Goal: Transaction & Acquisition: Book appointment/travel/reservation

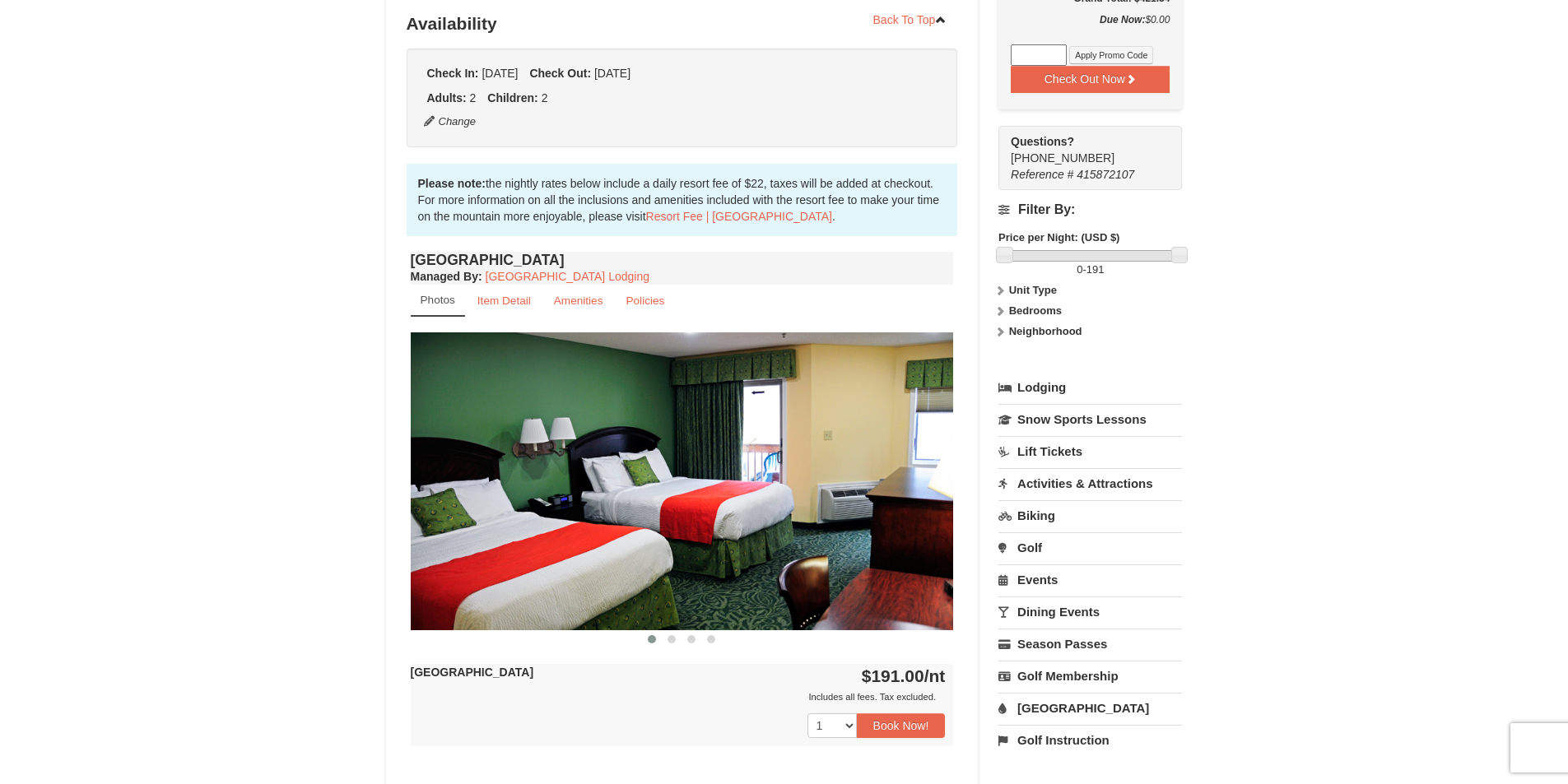
scroll to position [408, 0]
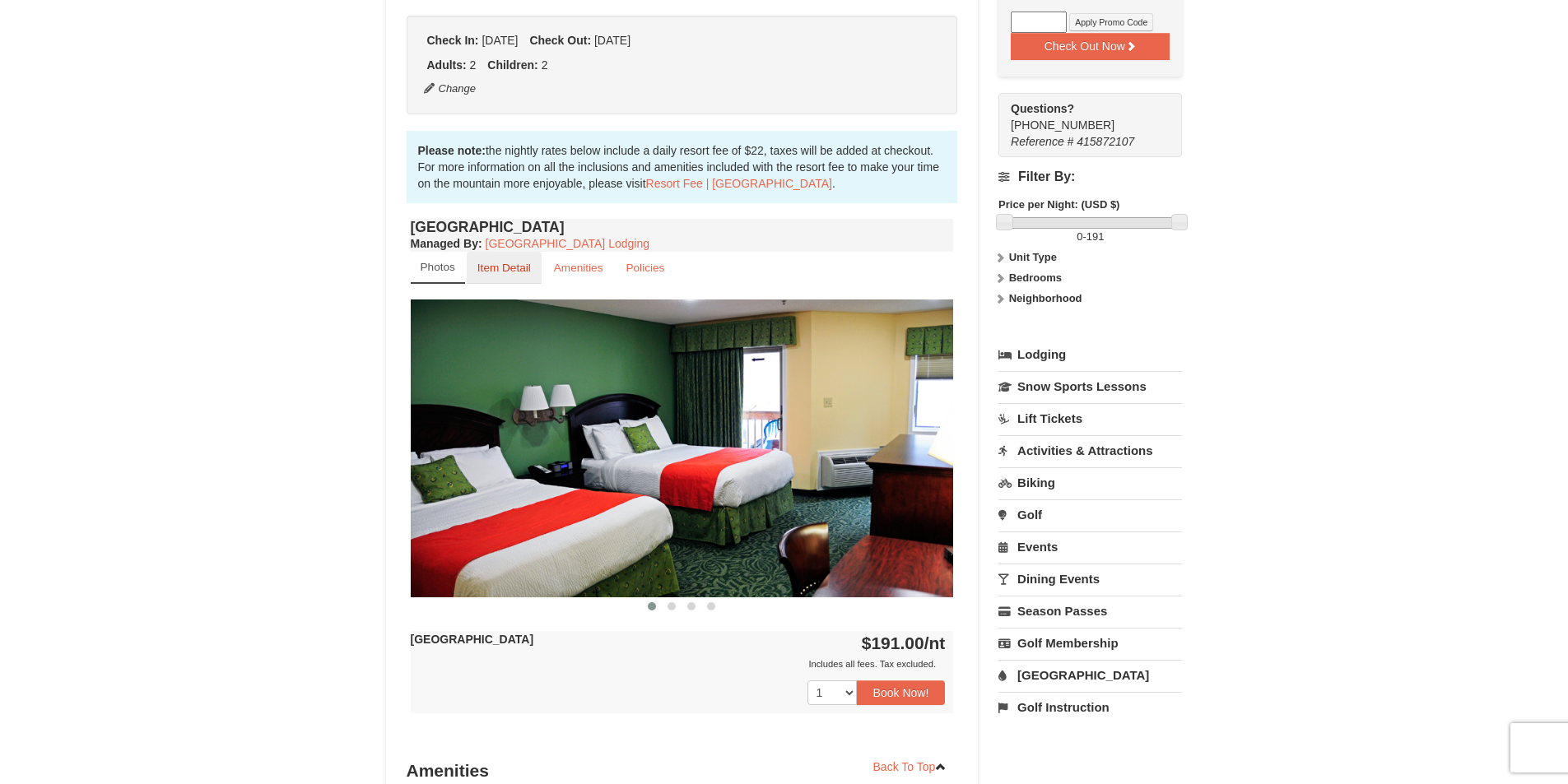
click at [507, 269] on small "Item Detail" at bounding box center [505, 268] width 54 height 13
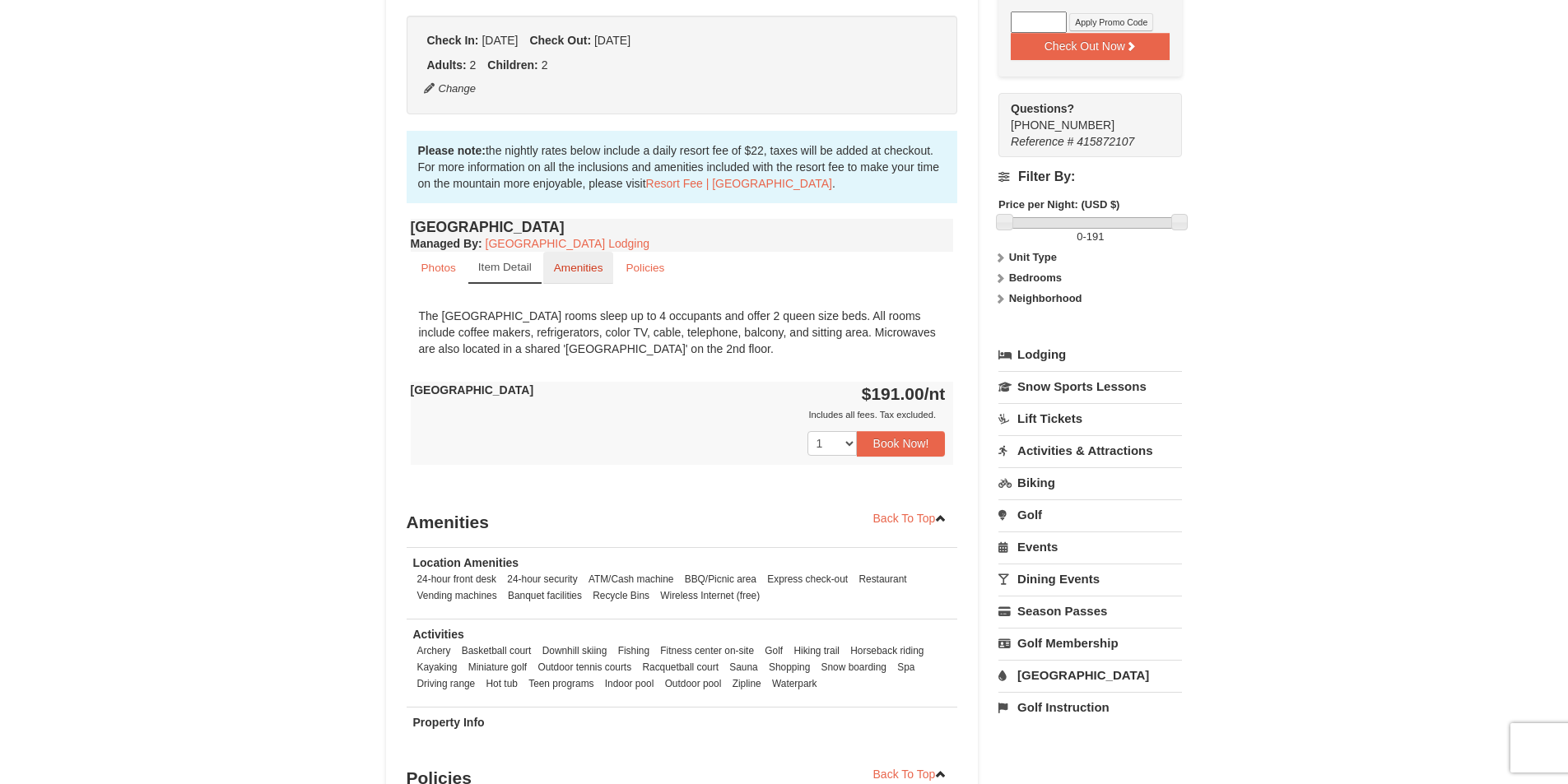
click at [574, 269] on small "Amenities" at bounding box center [578, 268] width 50 height 13
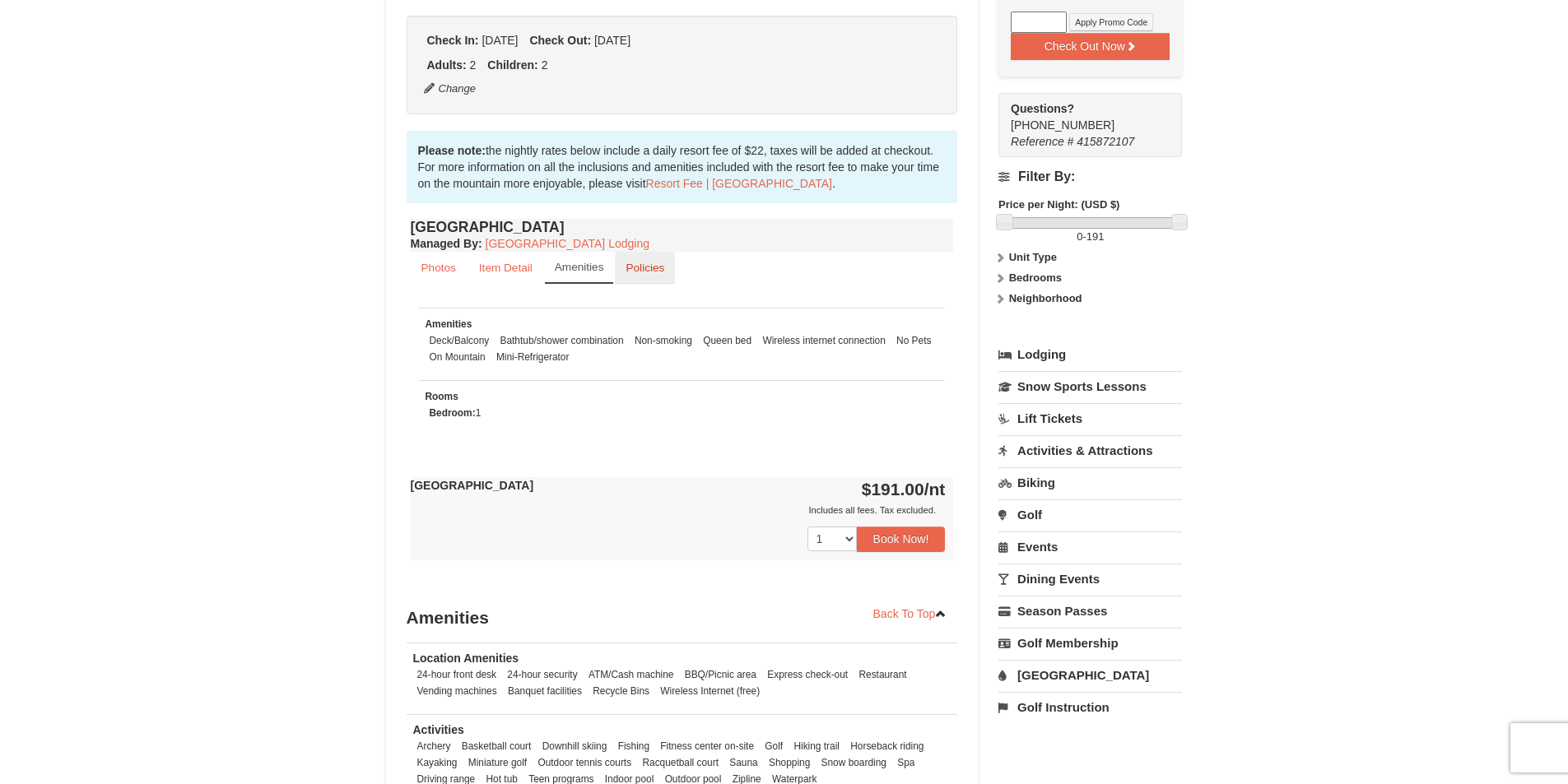
click at [662, 270] on small "Policies" at bounding box center [645, 268] width 39 height 13
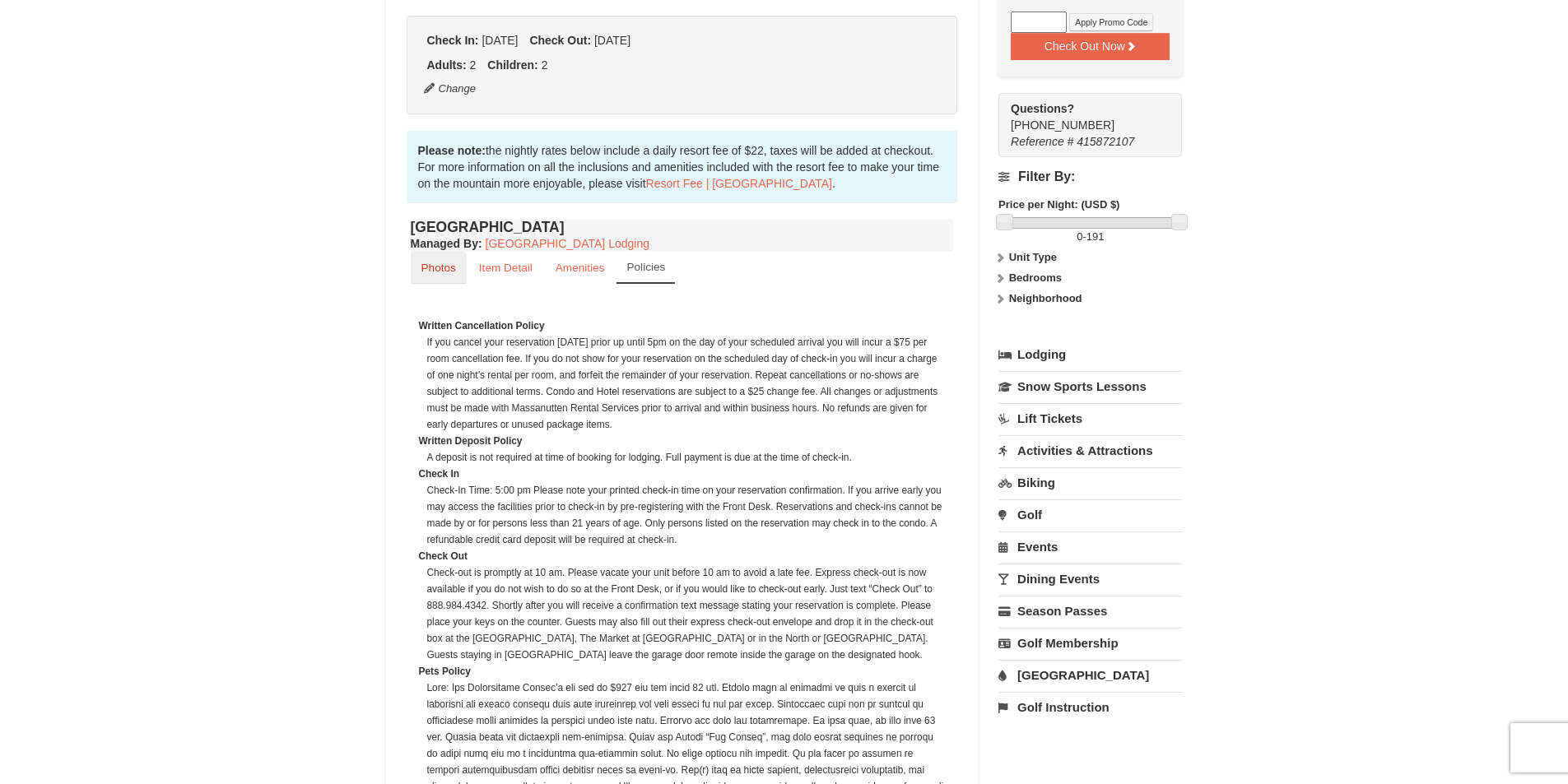
click at [449, 269] on small "Photos" at bounding box center [438, 268] width 35 height 13
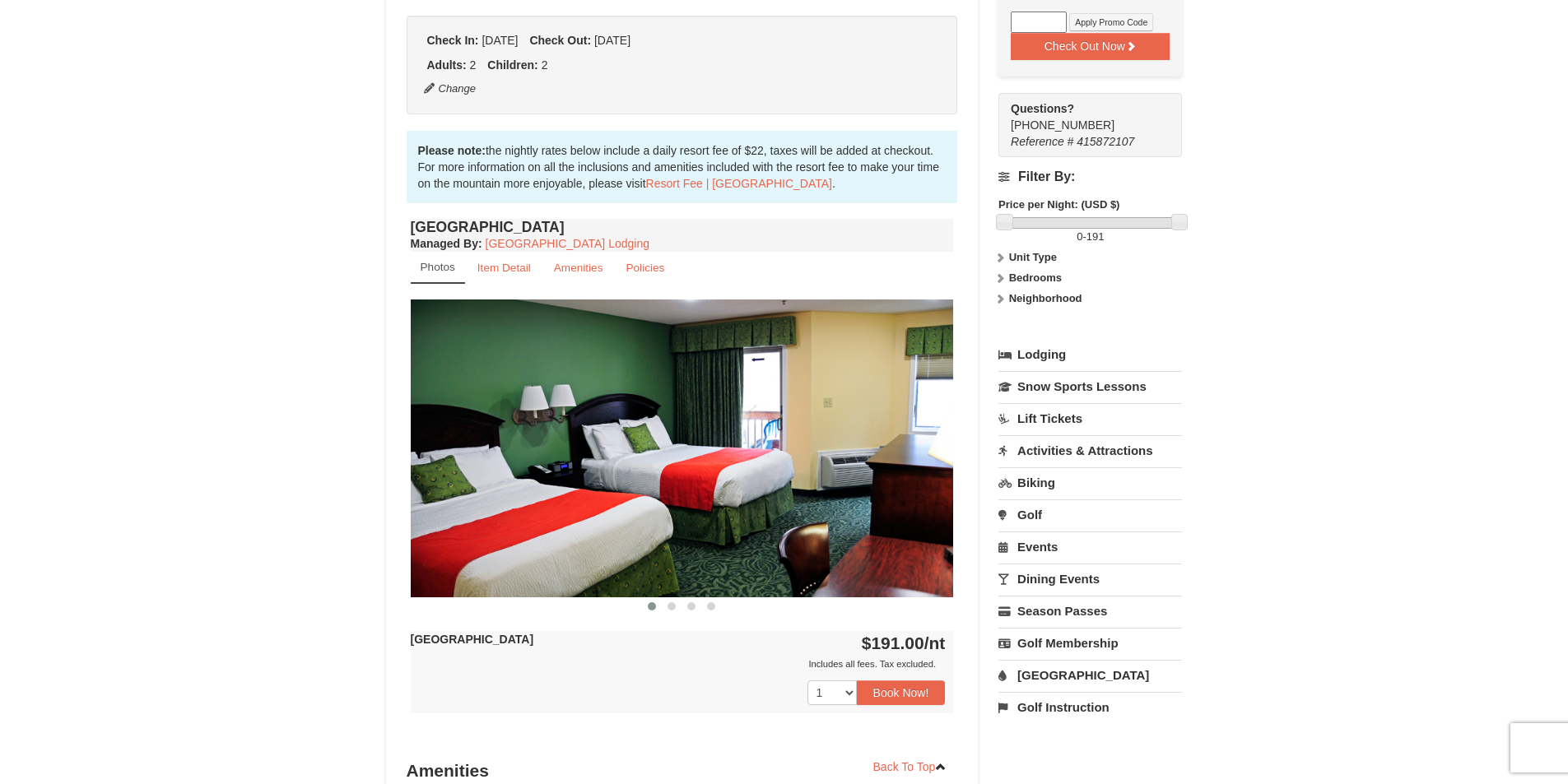
click at [723, 535] on img at bounding box center [682, 448] width 543 height 297
click at [672, 605] on span at bounding box center [672, 606] width 8 height 8
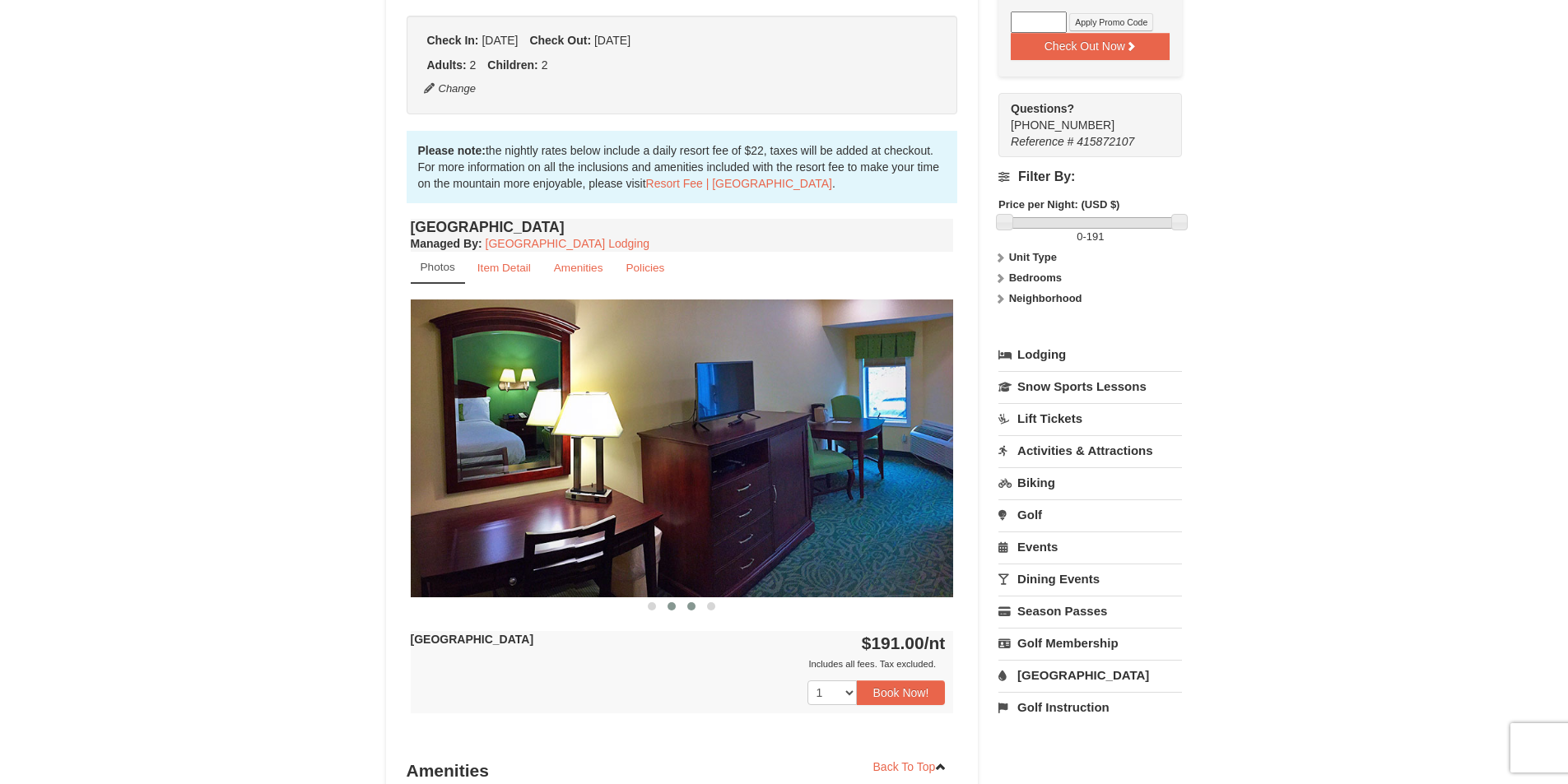
click at [696, 609] on button at bounding box center [691, 606] width 19 height 17
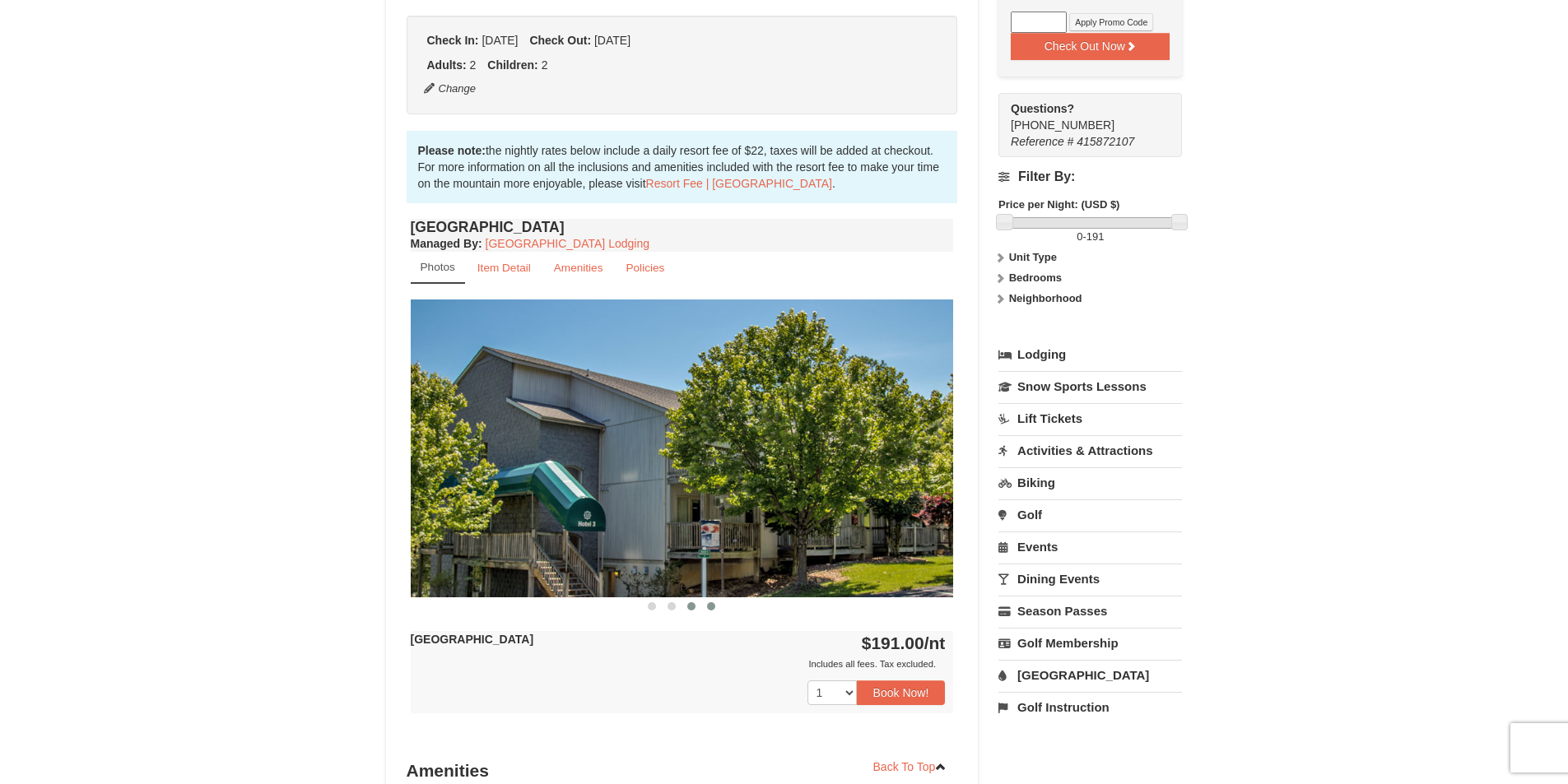
click at [712, 608] on span at bounding box center [711, 606] width 8 height 8
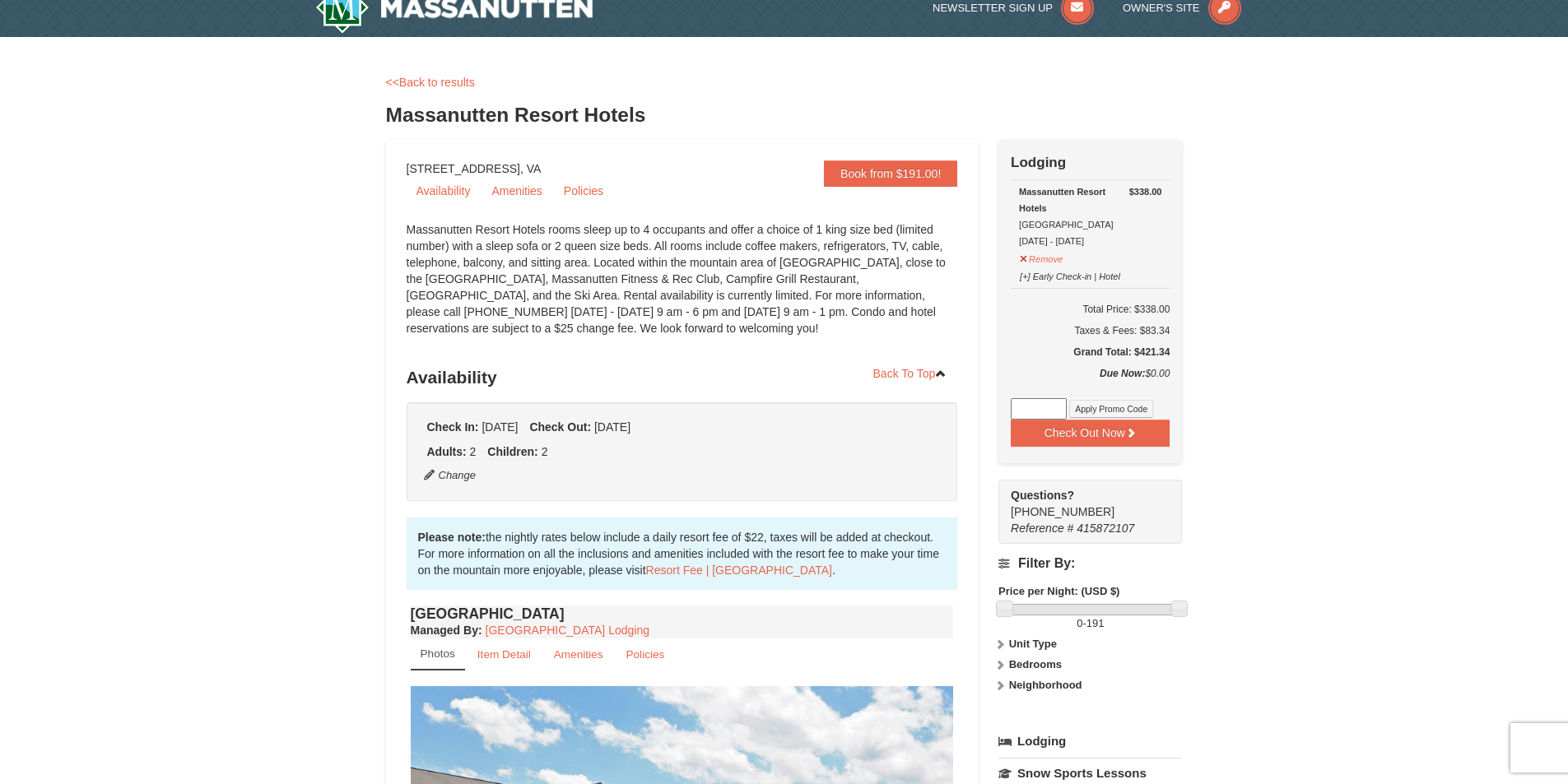
scroll to position [0, 0]
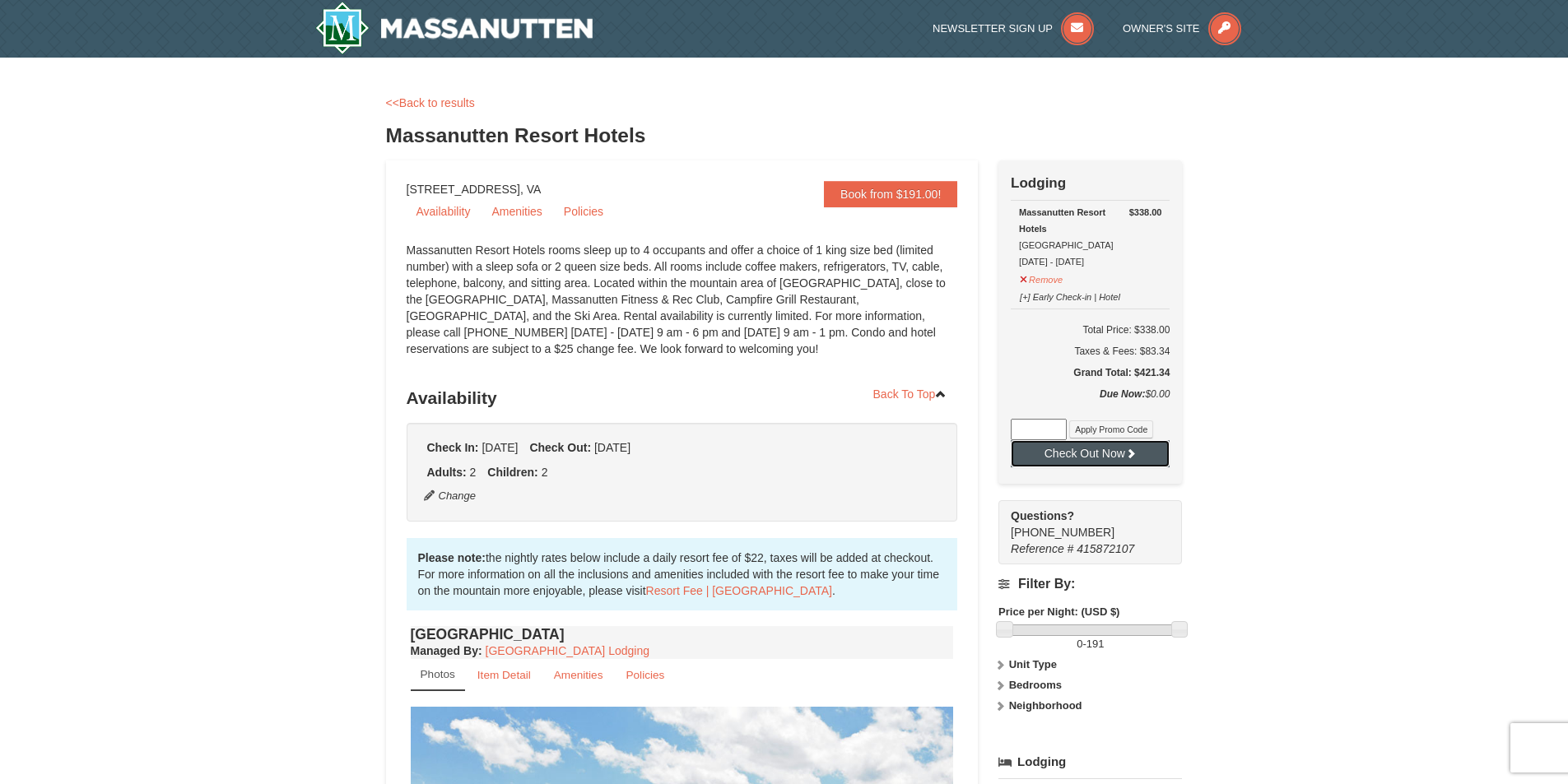
click at [1103, 450] on button "Check Out Now" at bounding box center [1090, 453] width 159 height 26
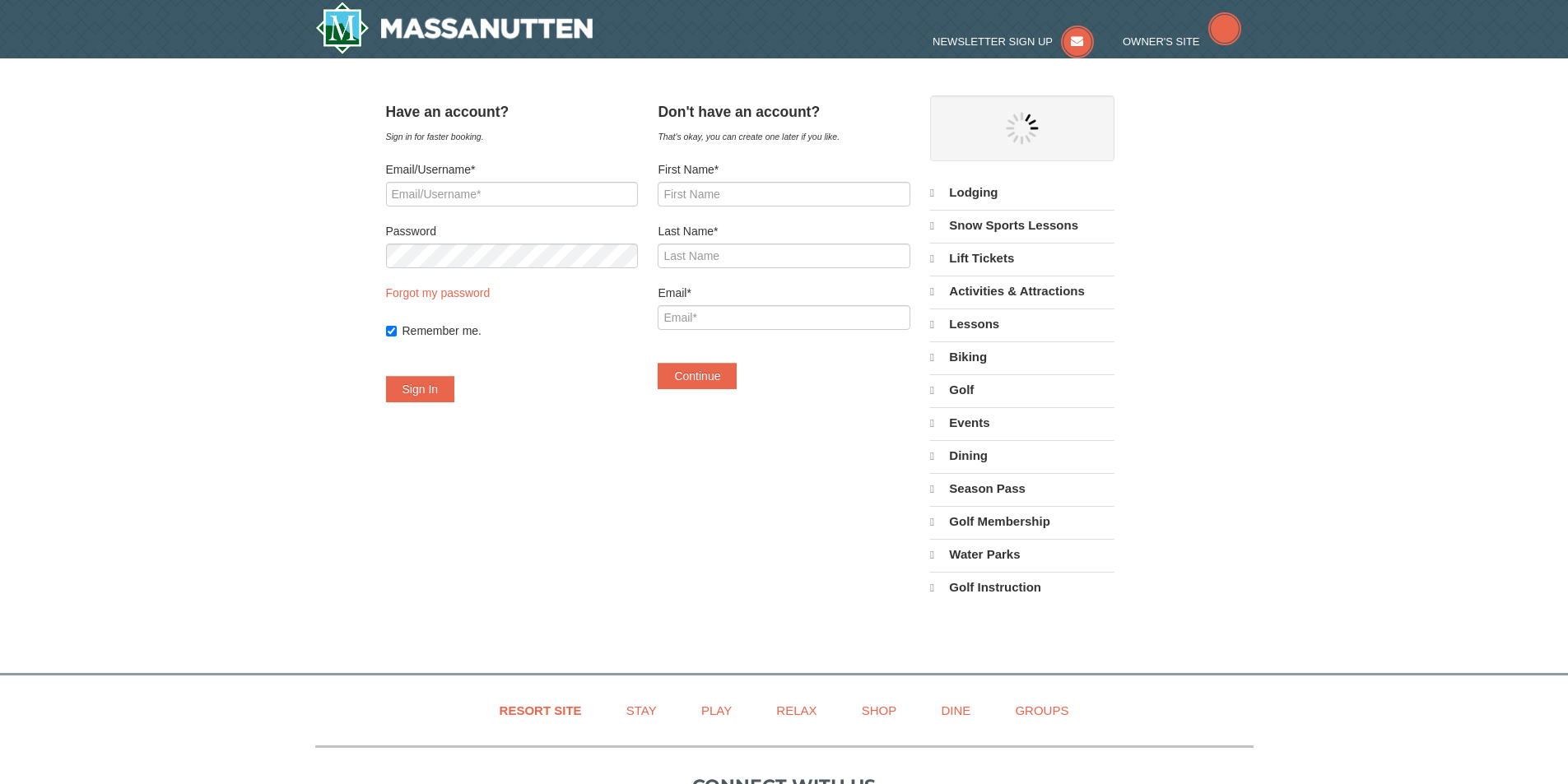
select select "9"
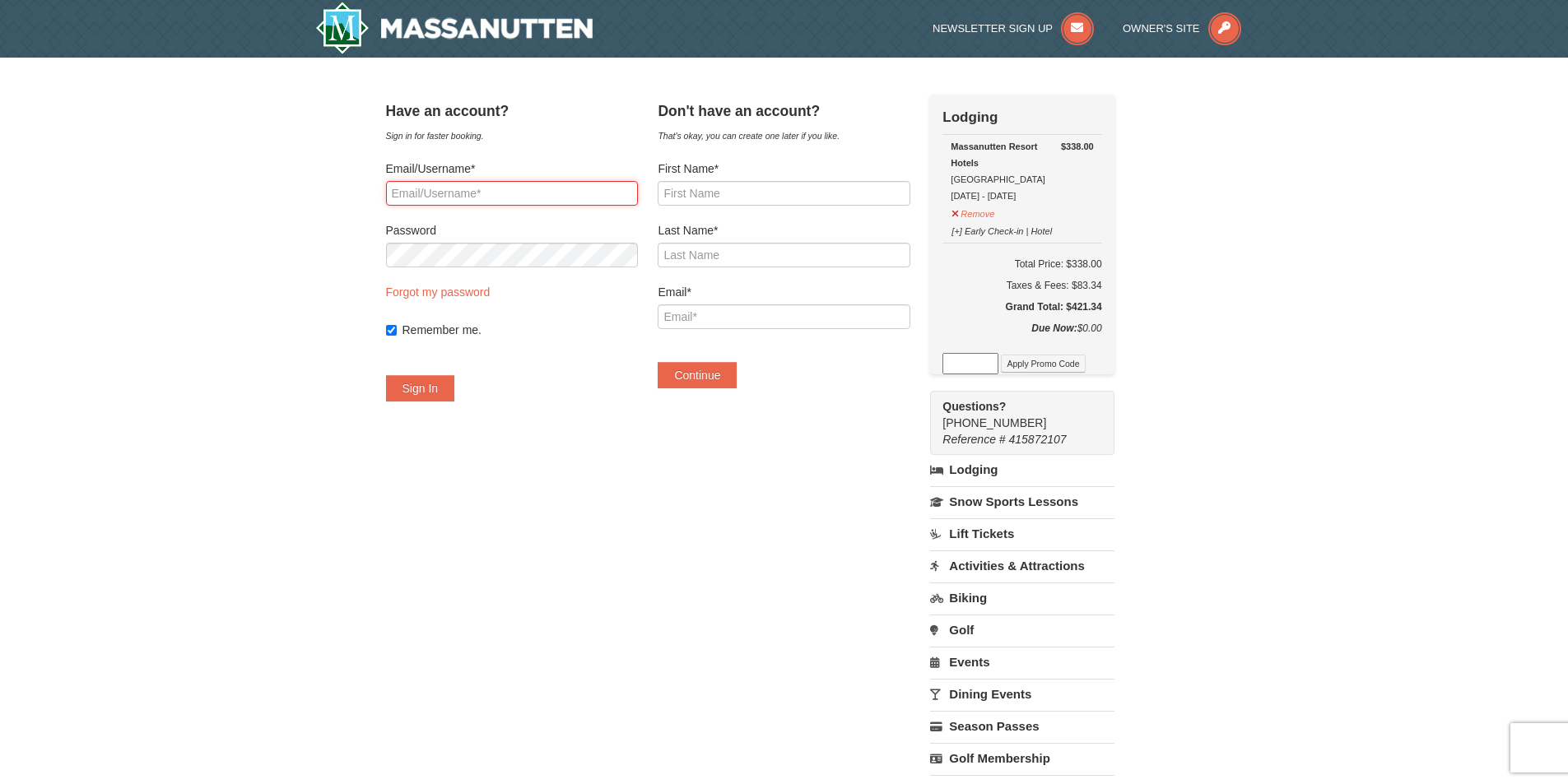
click at [503, 194] on input "Email/Username*" at bounding box center [511, 193] width 252 height 24
type input "trotmanjl@hotmail.com"
click at [417, 330] on div "Remember me." at bounding box center [511, 330] width 252 height 17
click at [397, 333] on input "Remember me." at bounding box center [391, 330] width 11 height 11
checkbox input "false"
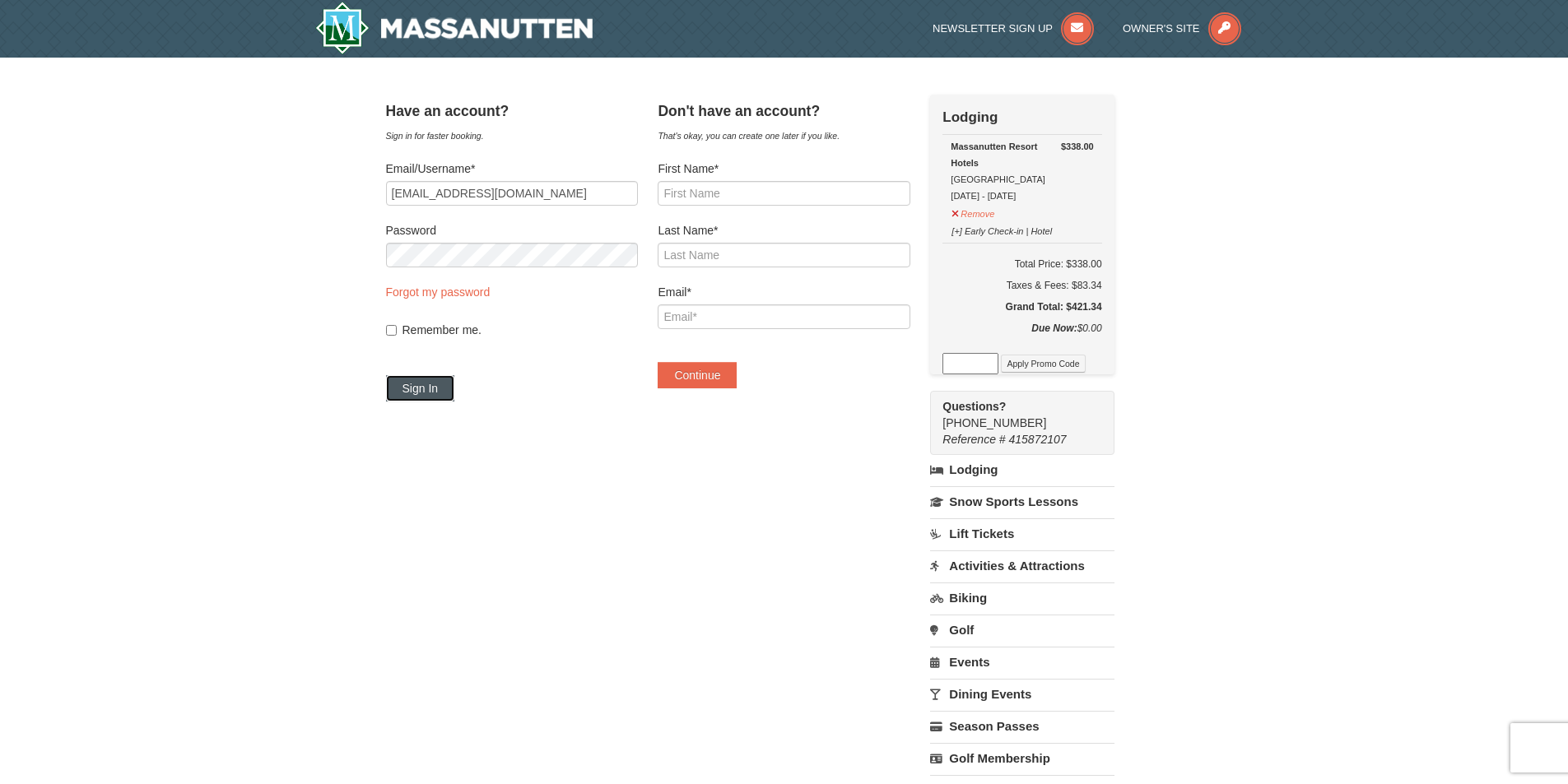
click at [431, 387] on button "Sign In" at bounding box center [420, 387] width 69 height 26
click at [448, 300] on form "Email/Username* trotmanjl@hotmail.com Password Forgot my password Remember me. …" at bounding box center [511, 290] width 252 height 258
click at [451, 293] on link "Forgot my password" at bounding box center [438, 292] width 104 height 13
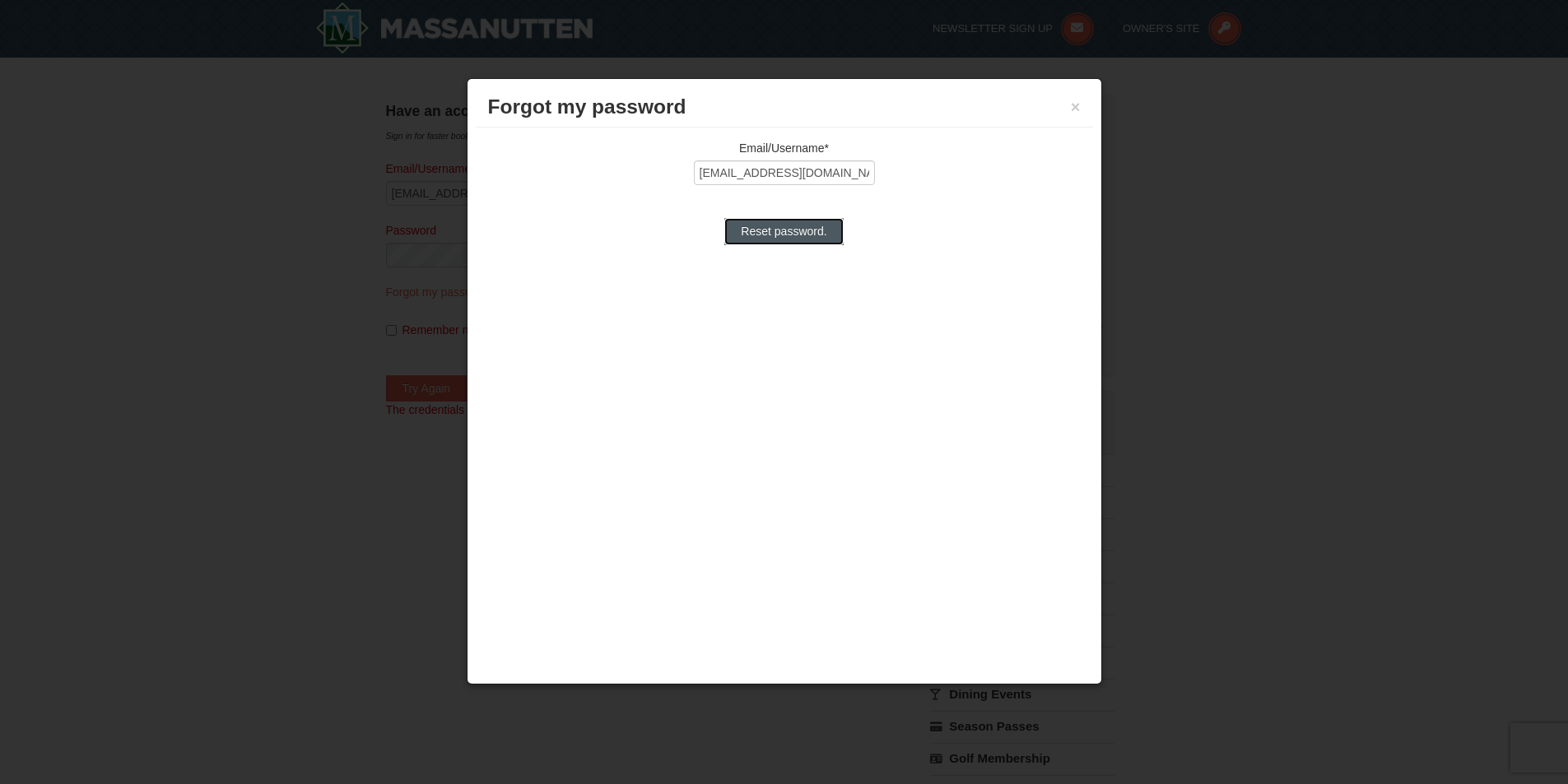
click at [808, 227] on input "Reset password." at bounding box center [784, 231] width 119 height 26
type input "Processing..."
type input "[EMAIL_ADDRESS][DOMAIN_NAME]"
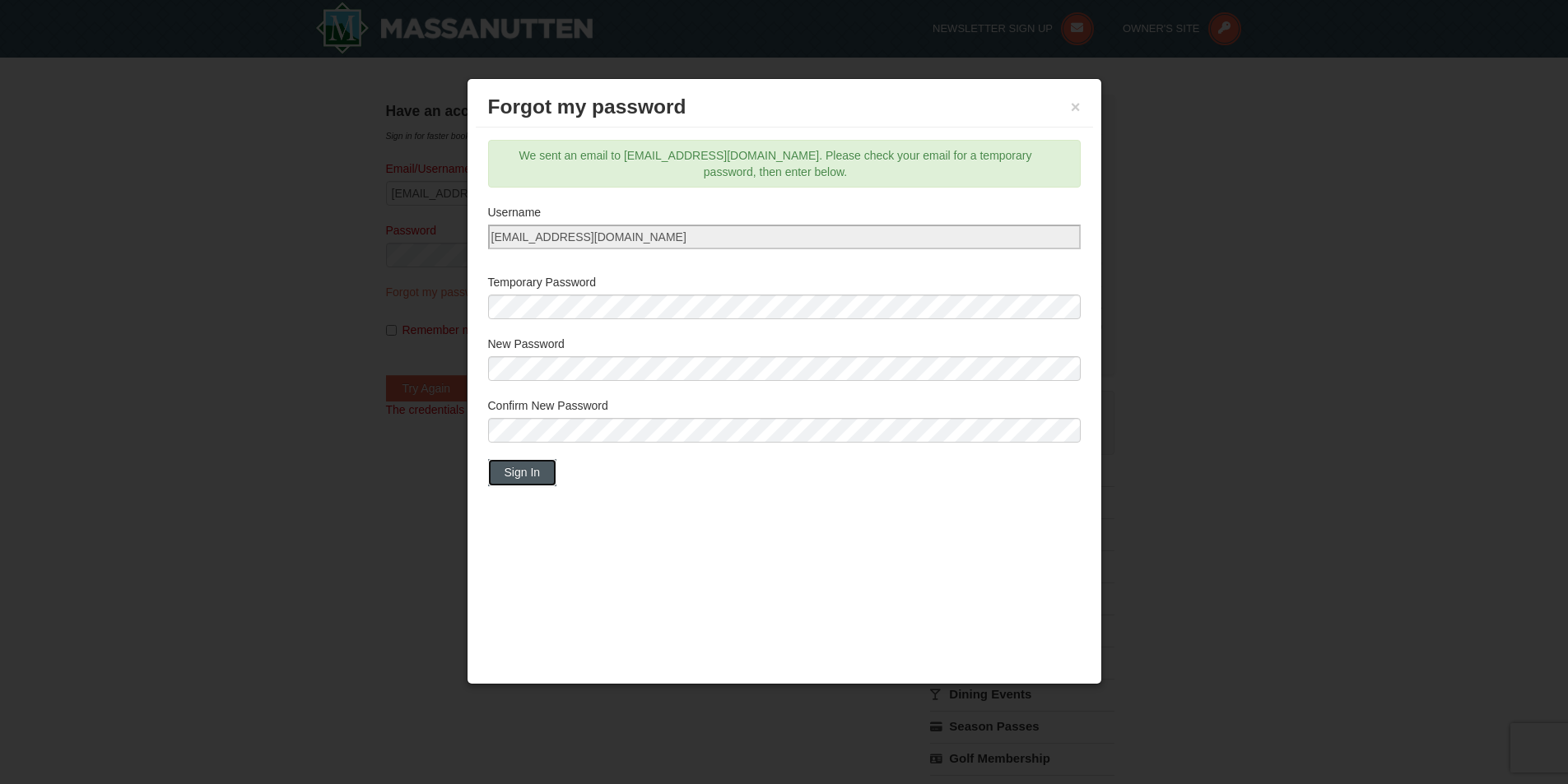
click at [513, 477] on button "Sign In" at bounding box center [522, 472] width 69 height 26
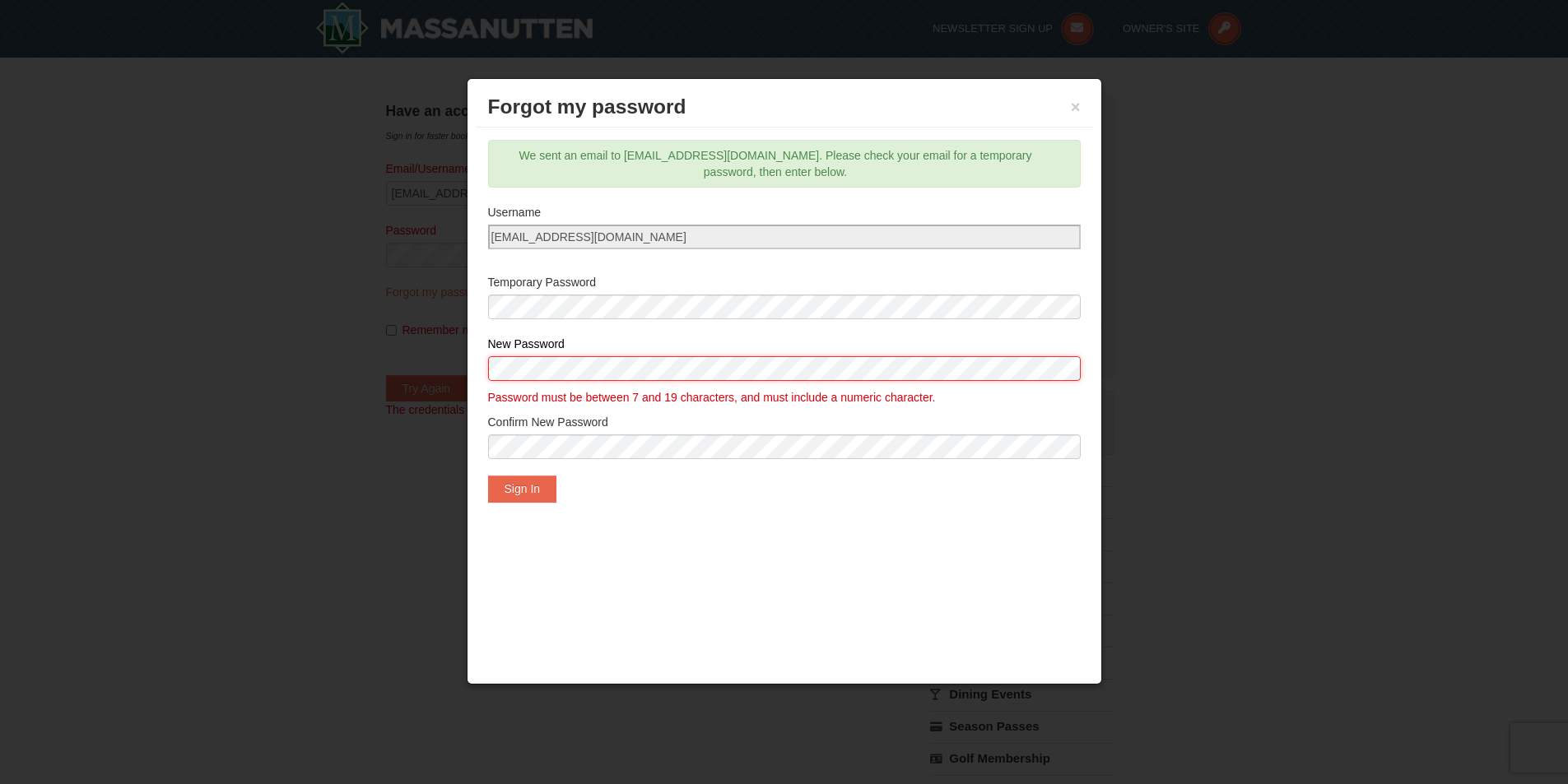
click at [446, 376] on body "Browser Not Supported We notice you are using a browser which will not provide …" at bounding box center [784, 651] width 1568 height 1303
click at [512, 496] on button "Sign In" at bounding box center [522, 488] width 69 height 26
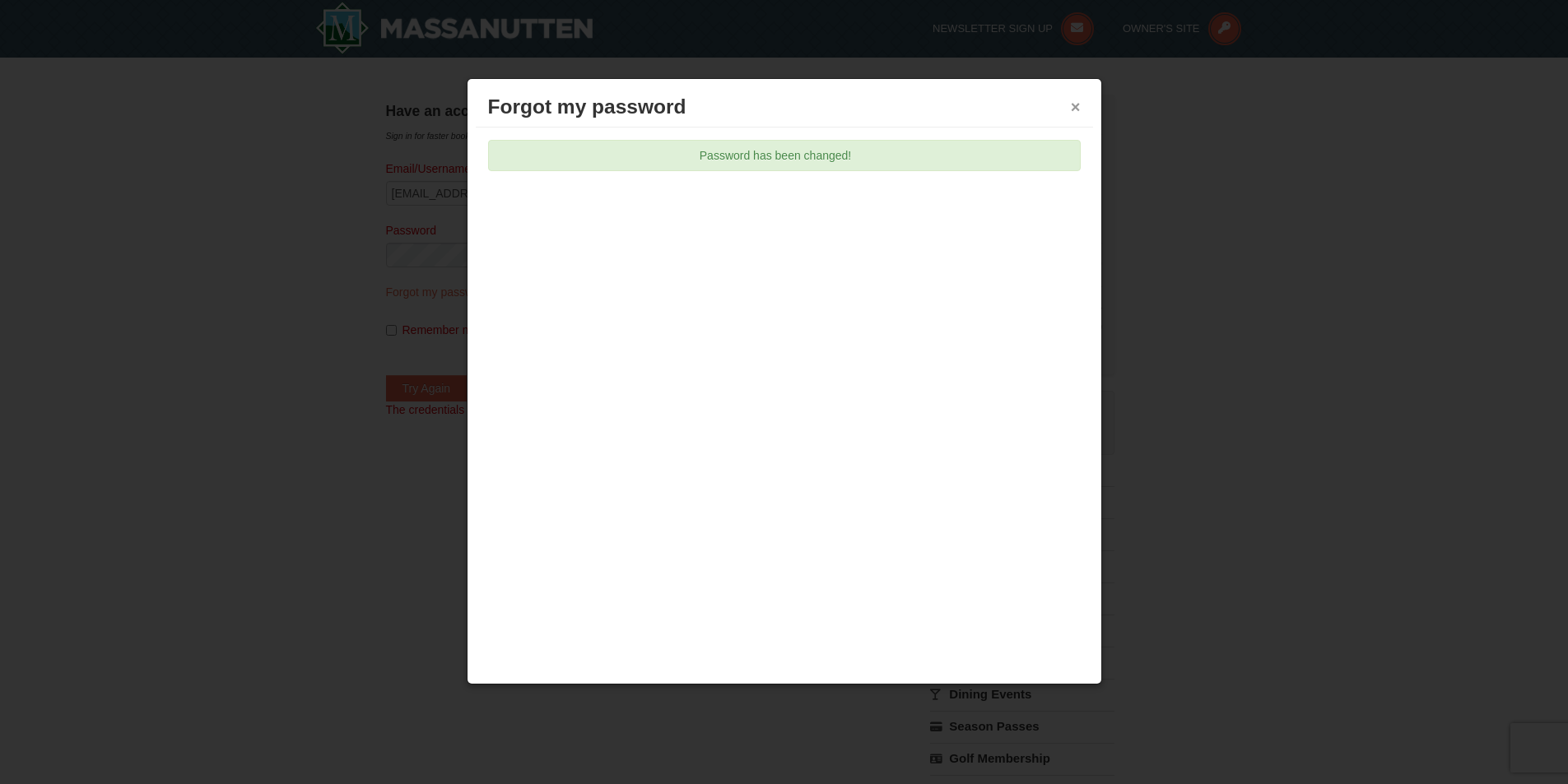
click at [1075, 106] on button "×" at bounding box center [1076, 107] width 10 height 17
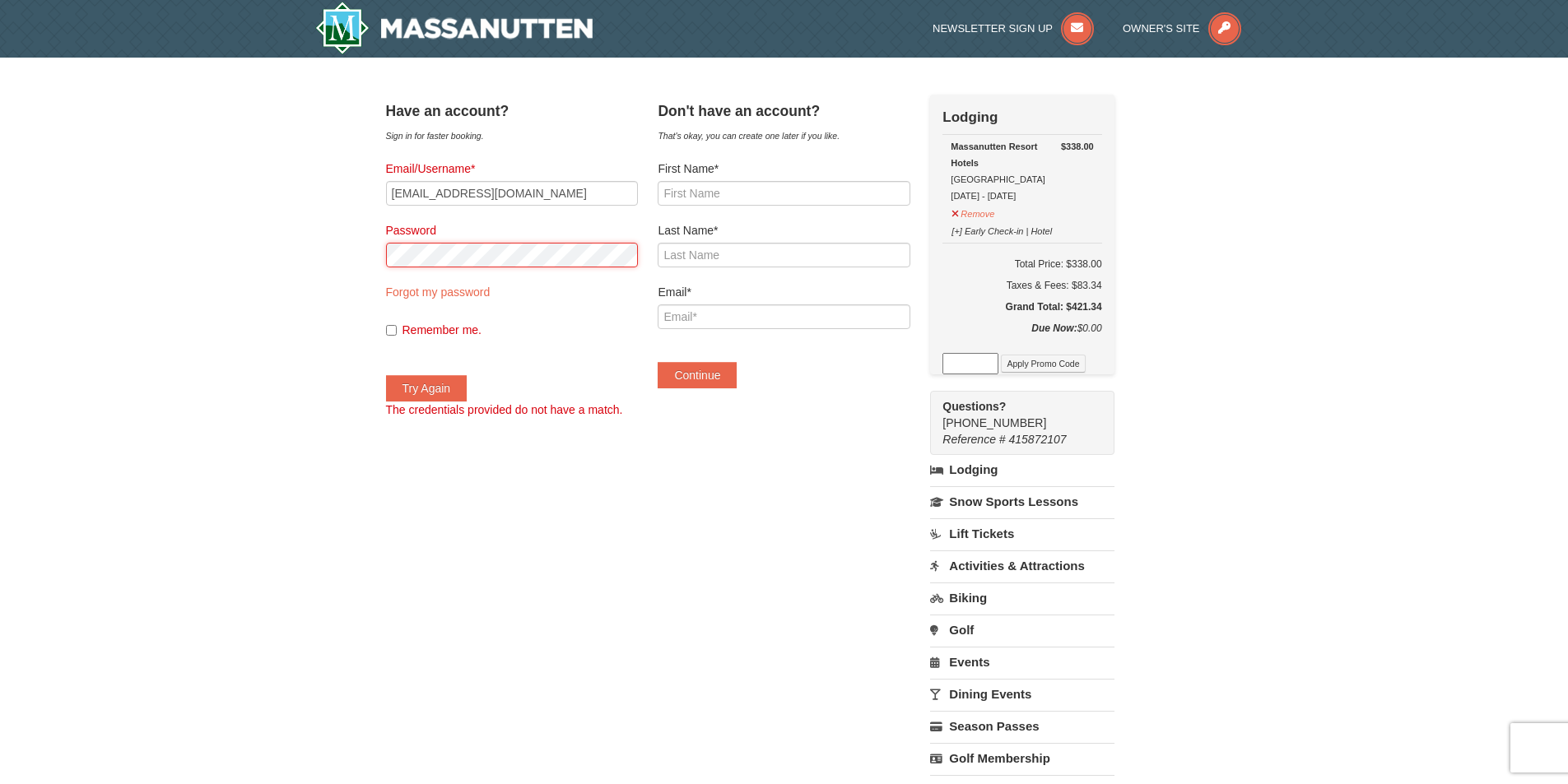
click at [386, 375] on button "Try Again" at bounding box center [426, 387] width 82 height 26
click at [353, 280] on div "× Have an account? Sign in for faster booking. Email/Username* trotmanjl@hotmai…" at bounding box center [784, 474] width 1568 height 834
click at [386, 375] on button "Try Again" at bounding box center [426, 387] width 82 height 26
click at [397, 259] on div "Have an account? Sign in for faster booking. Email/Username* trotmanjl@hotmail.…" at bounding box center [784, 474] width 797 height 760
click at [386, 375] on button "Try Again" at bounding box center [426, 387] width 82 height 26
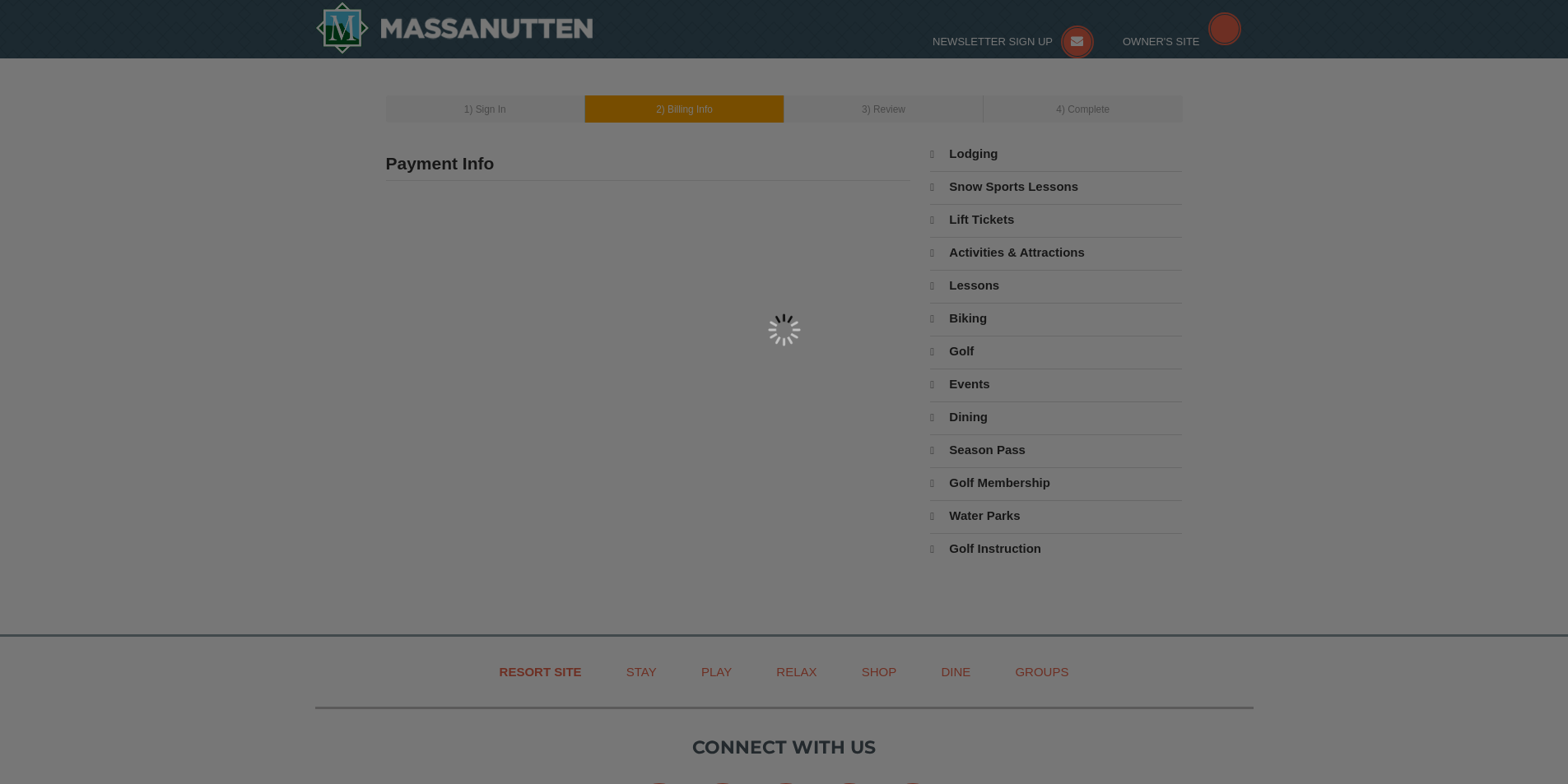
select select "9"
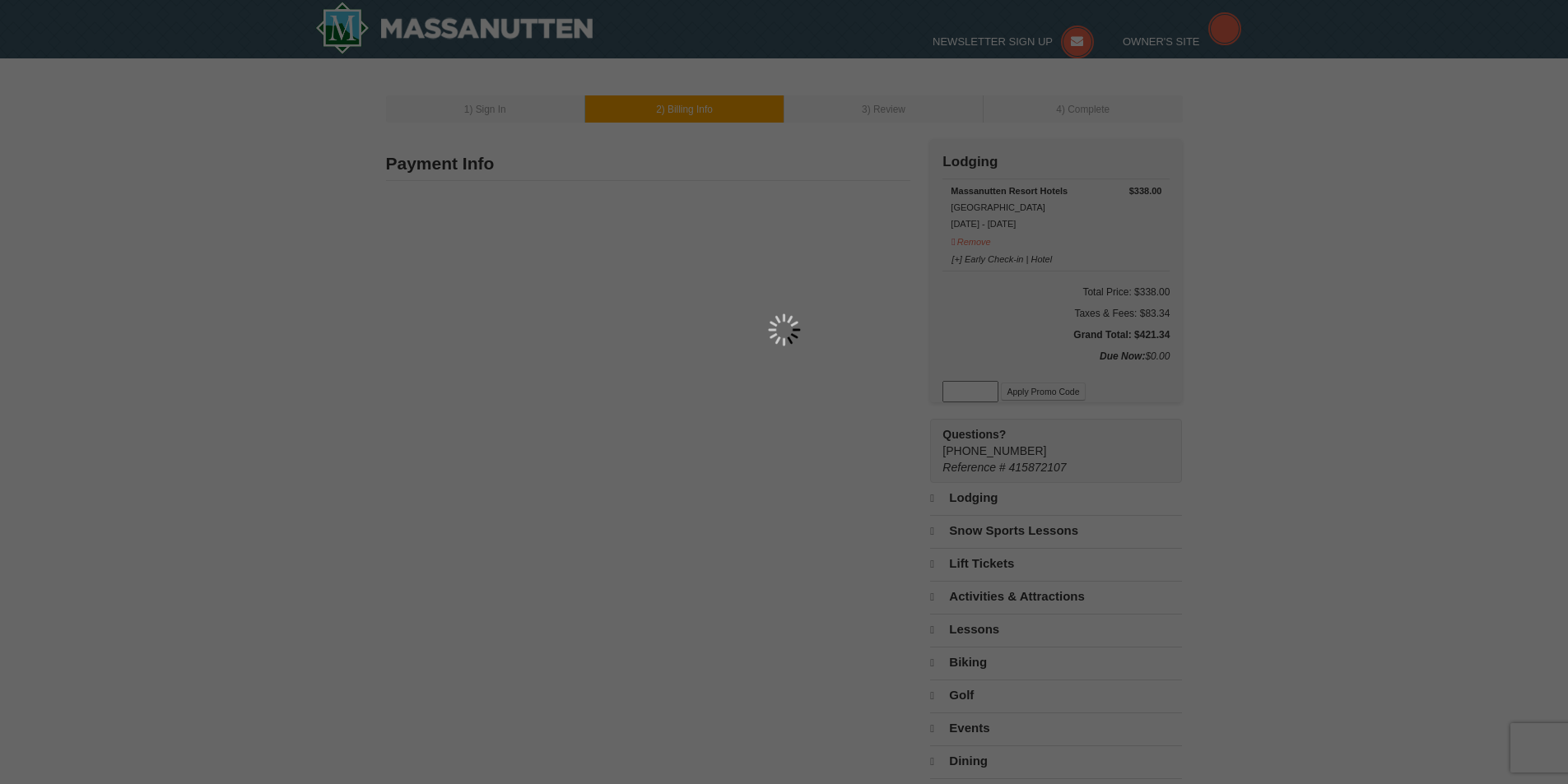
type input "528 Archer Dr."
type input "Chesapeake"
type input "23322"
type input "808"
type input "724"
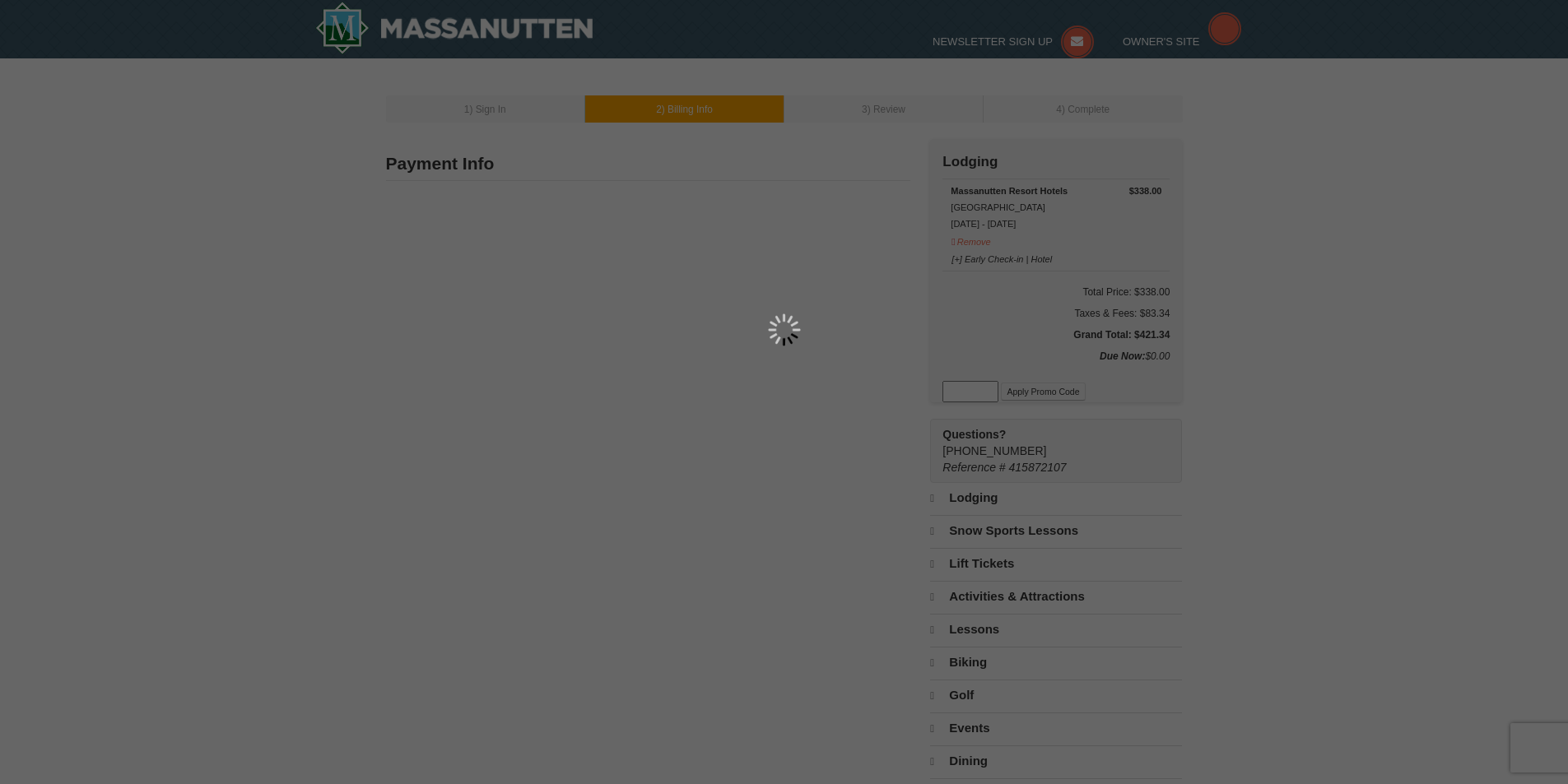
type input "4135"
type input "trotmanjl@hotmail.com"
select select "VA"
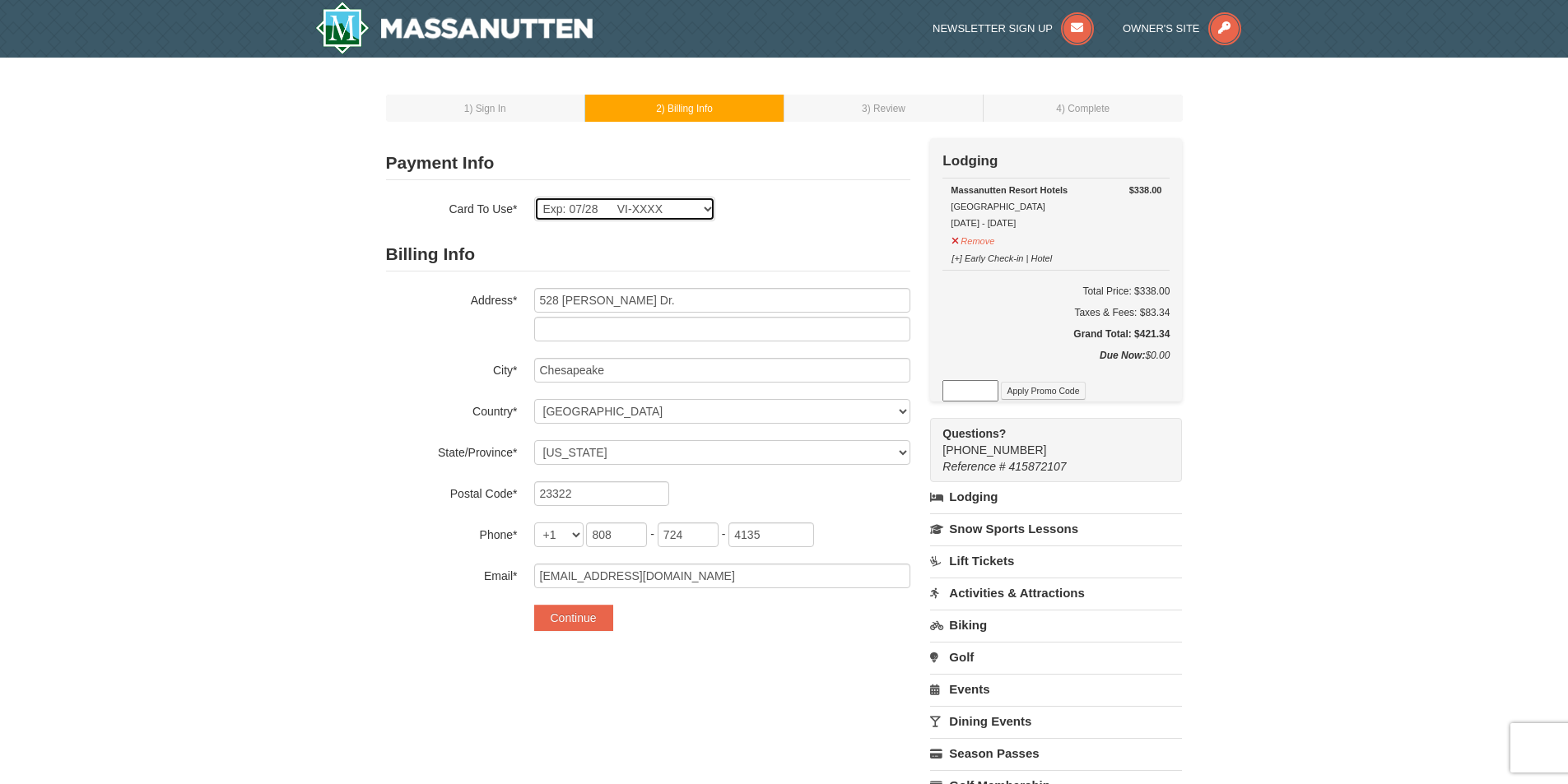
click at [706, 213] on select "Exp: 10/26 VI-XXXX Exp: 07/28 VI-XXXX New Card" at bounding box center [624, 208] width 181 height 24
click at [646, 204] on select "Exp: 10/26 VI-XXXX Exp: 07/28 VI-XXXX New Card" at bounding box center [624, 208] width 181 height 24
click at [534, 196] on select "Exp: 10/26 VI-XXXX Exp: 07/28 VI-XXXX New Card" at bounding box center [624, 208] width 181 height 24
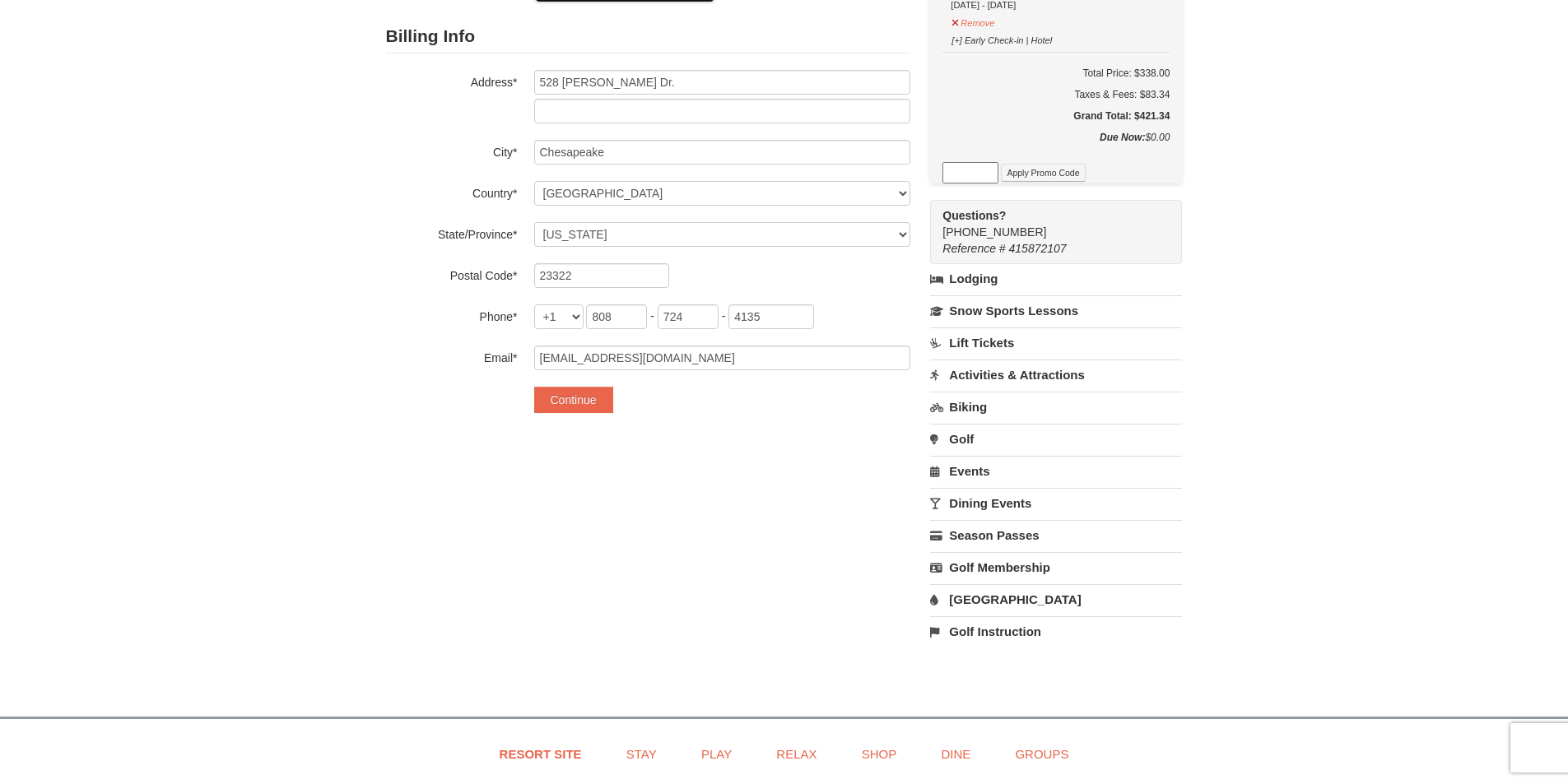
scroll to position [247, 0]
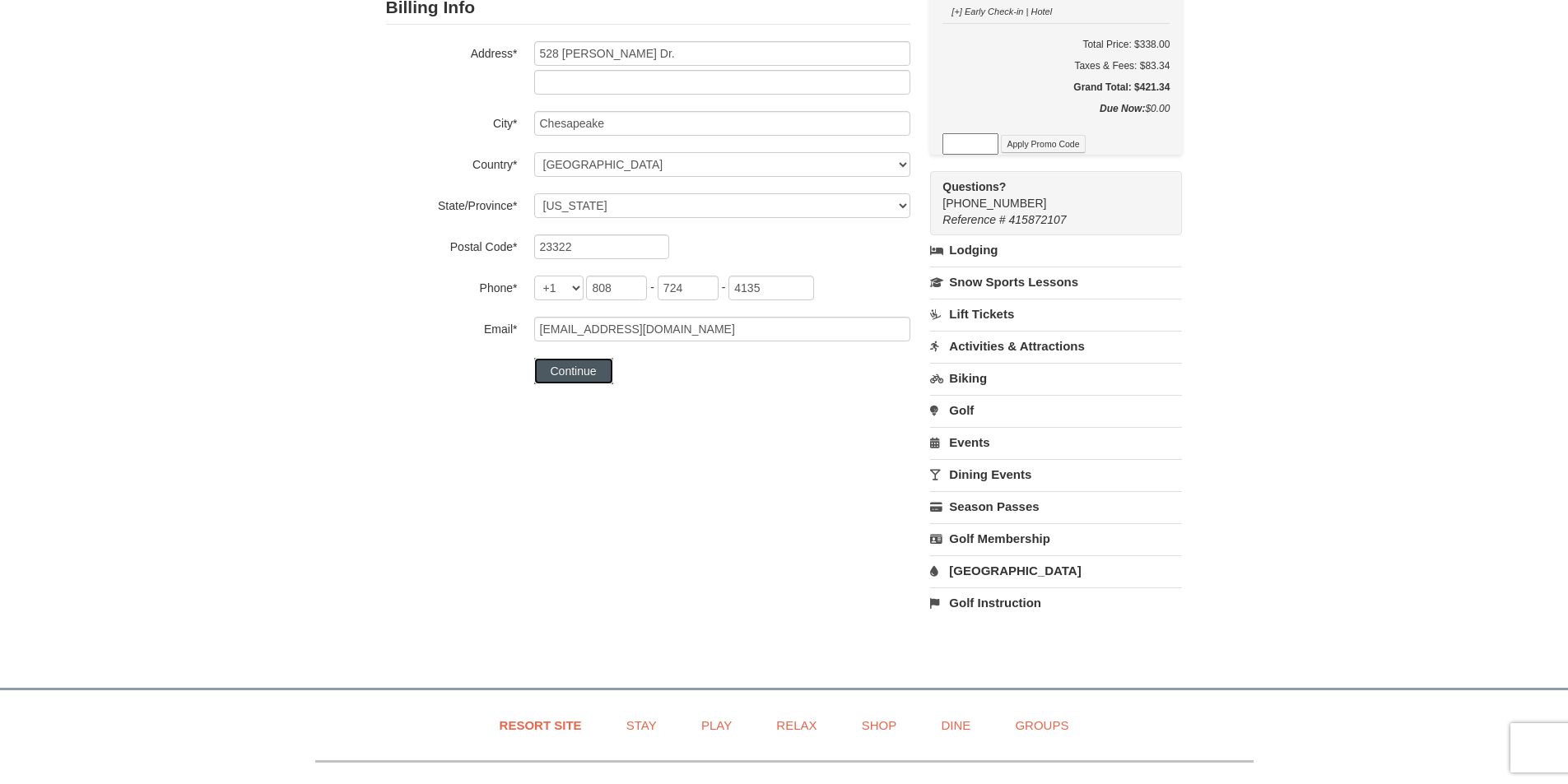
click at [569, 371] on button "Continue" at bounding box center [574, 371] width 79 height 26
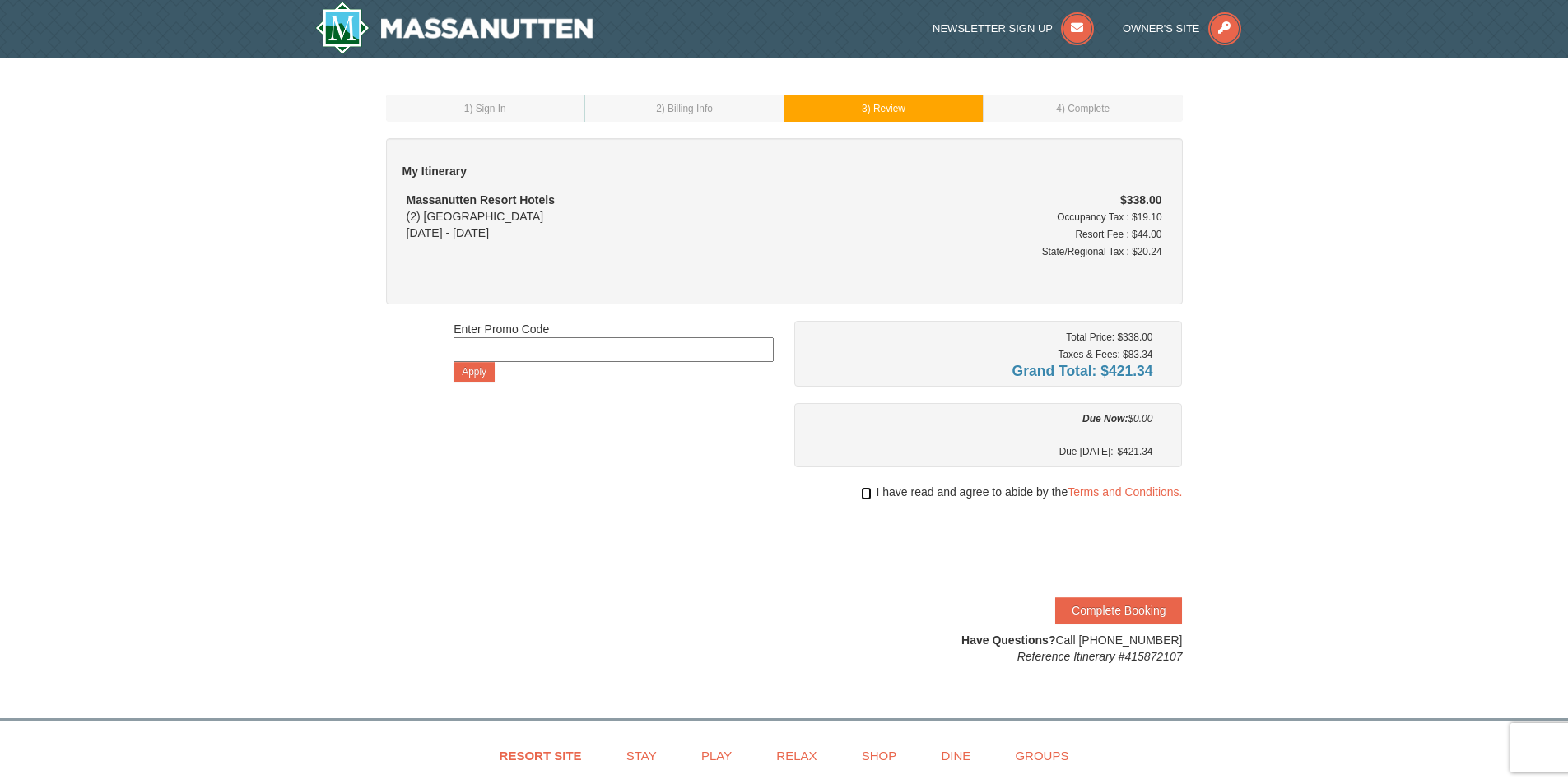
click at [866, 495] on input "checkbox" at bounding box center [866, 493] width 11 height 13
checkbox input "true"
click at [1120, 611] on button "Complete Booking" at bounding box center [1118, 610] width 126 height 26
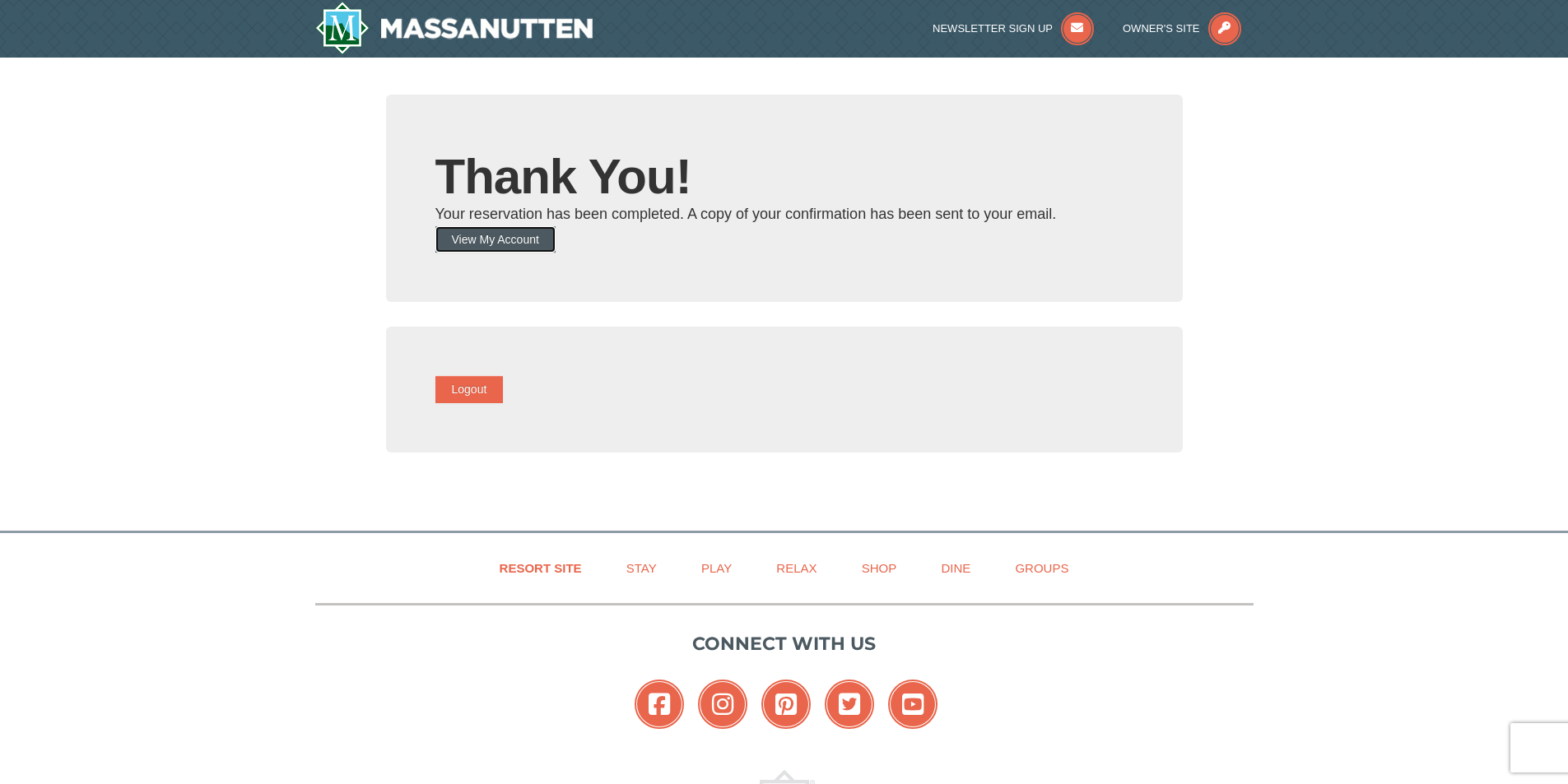
click at [503, 241] on button "View My Account" at bounding box center [495, 239] width 120 height 26
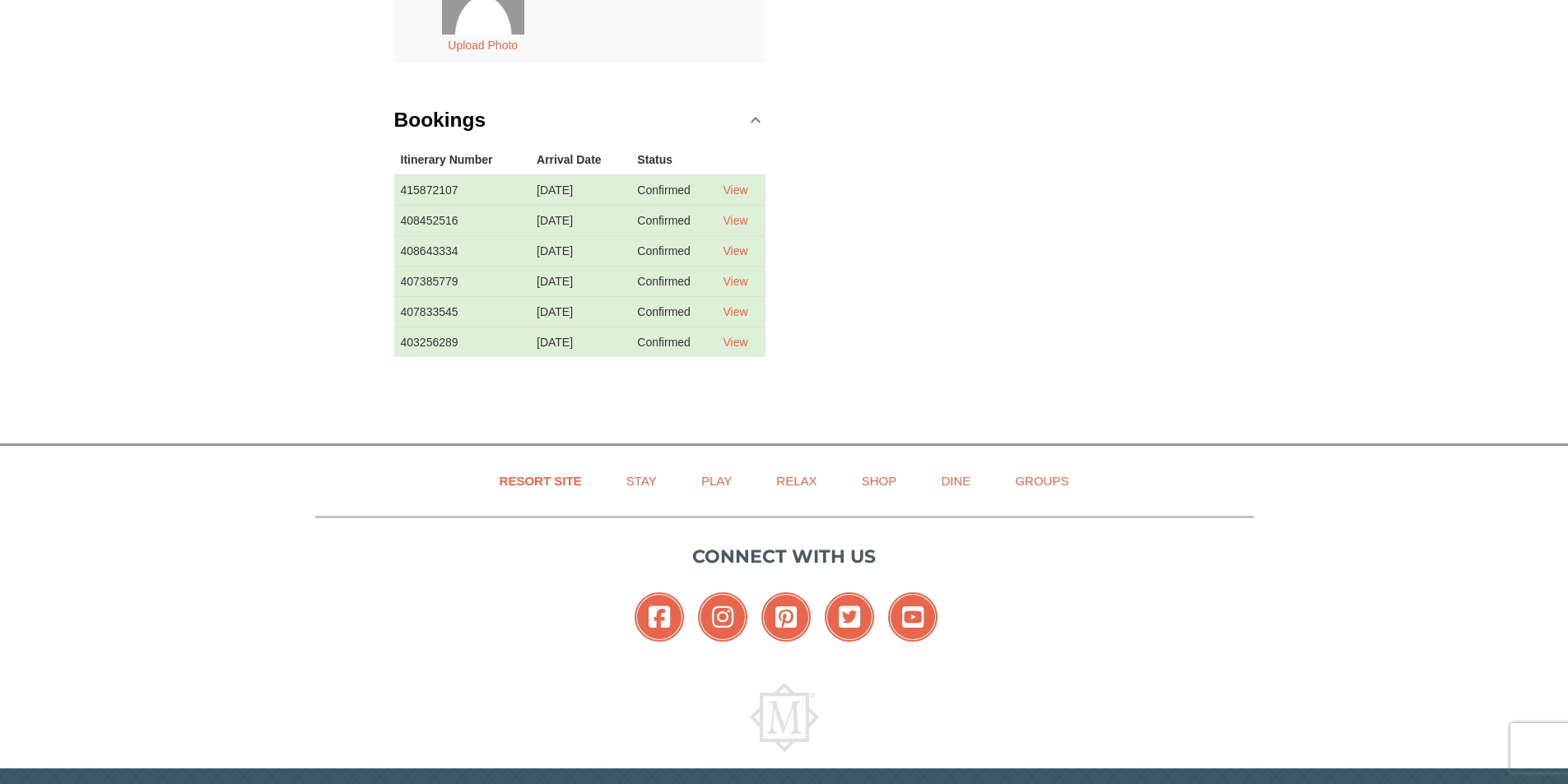
scroll to position [221, 0]
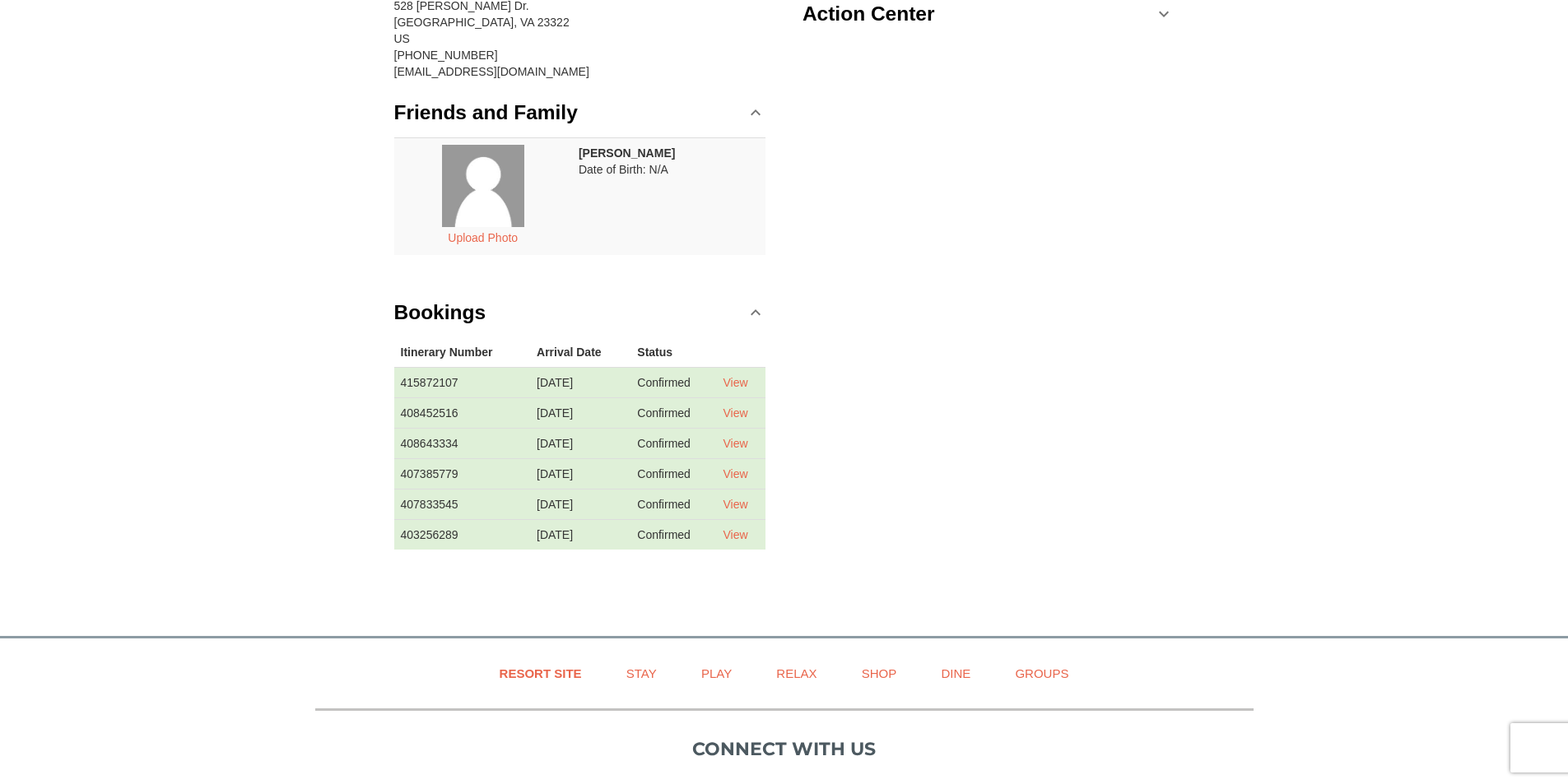
click at [439, 376] on td "415872107" at bounding box center [463, 382] width 136 height 30
click at [746, 384] on link "View" at bounding box center [735, 382] width 24 height 13
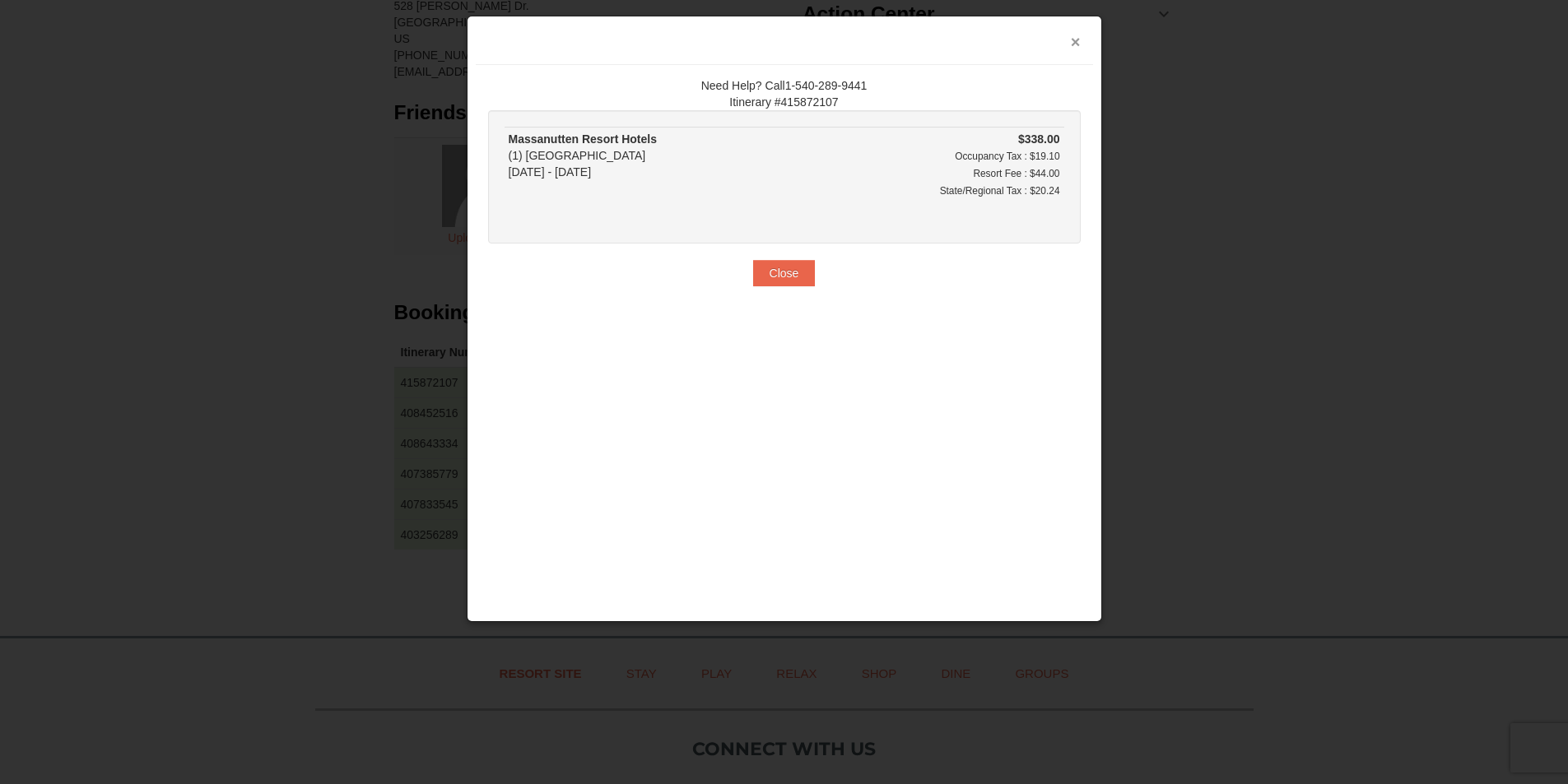
click at [1074, 47] on button "×" at bounding box center [1076, 42] width 10 height 17
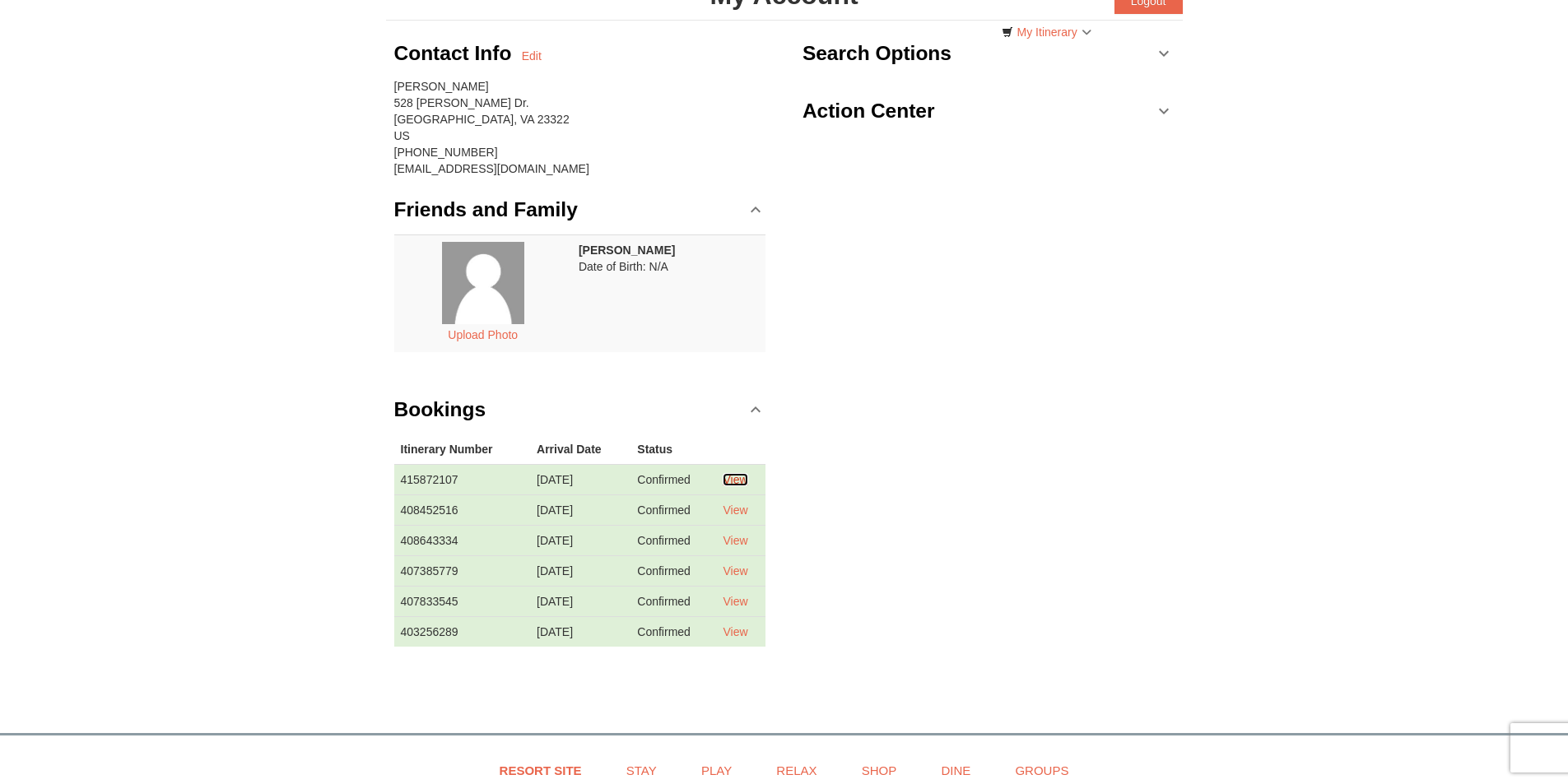
scroll to position [0, 0]
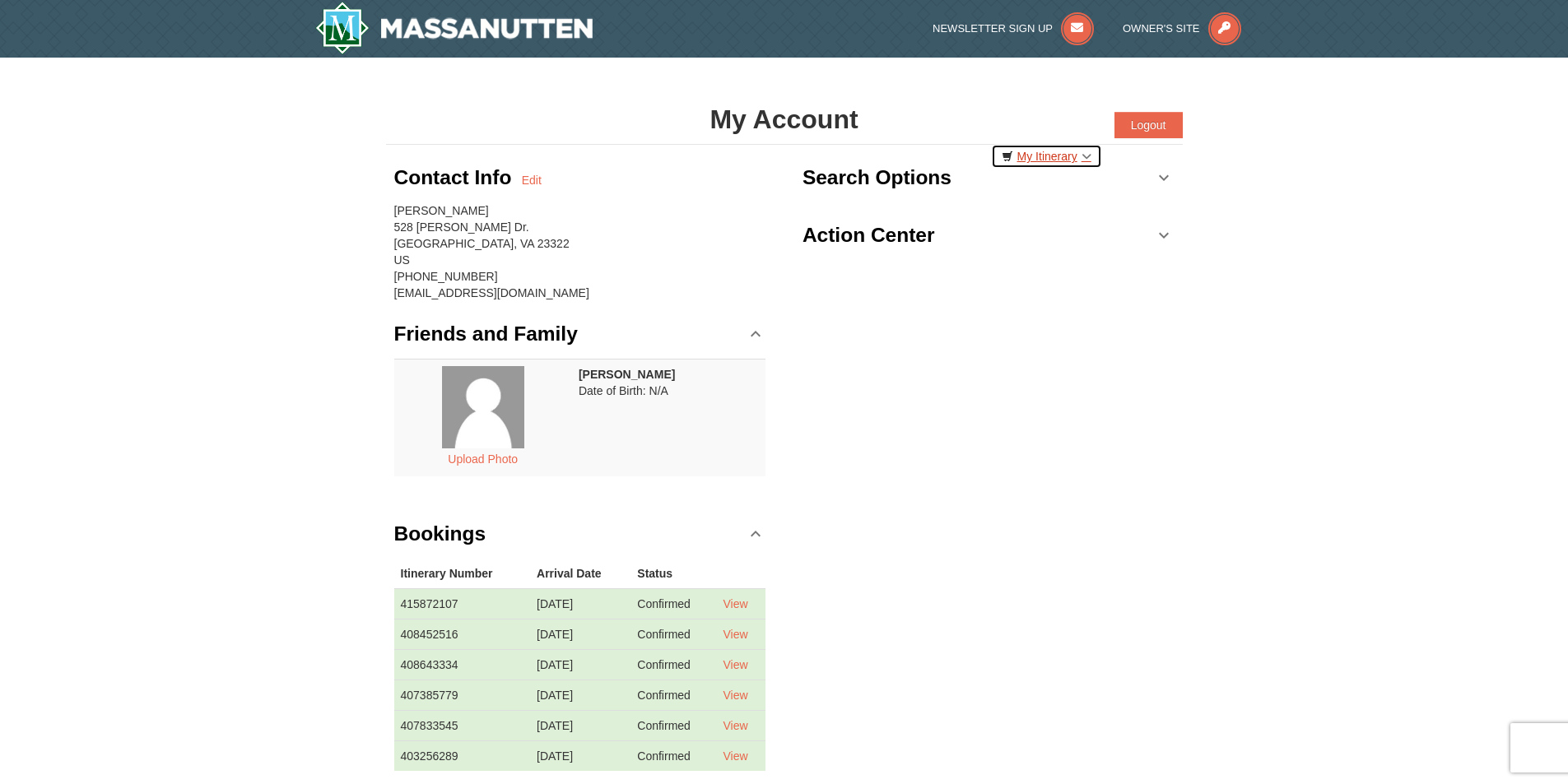
click at [1050, 157] on link "My Itinerary" at bounding box center [1046, 156] width 111 height 24
click at [1079, 157] on link "My Itinerary" at bounding box center [1046, 156] width 111 height 24
click at [1082, 157] on link "My Itinerary" at bounding box center [1046, 156] width 111 height 24
click at [1009, 156] on icon at bounding box center [1008, 157] width 12 height 12
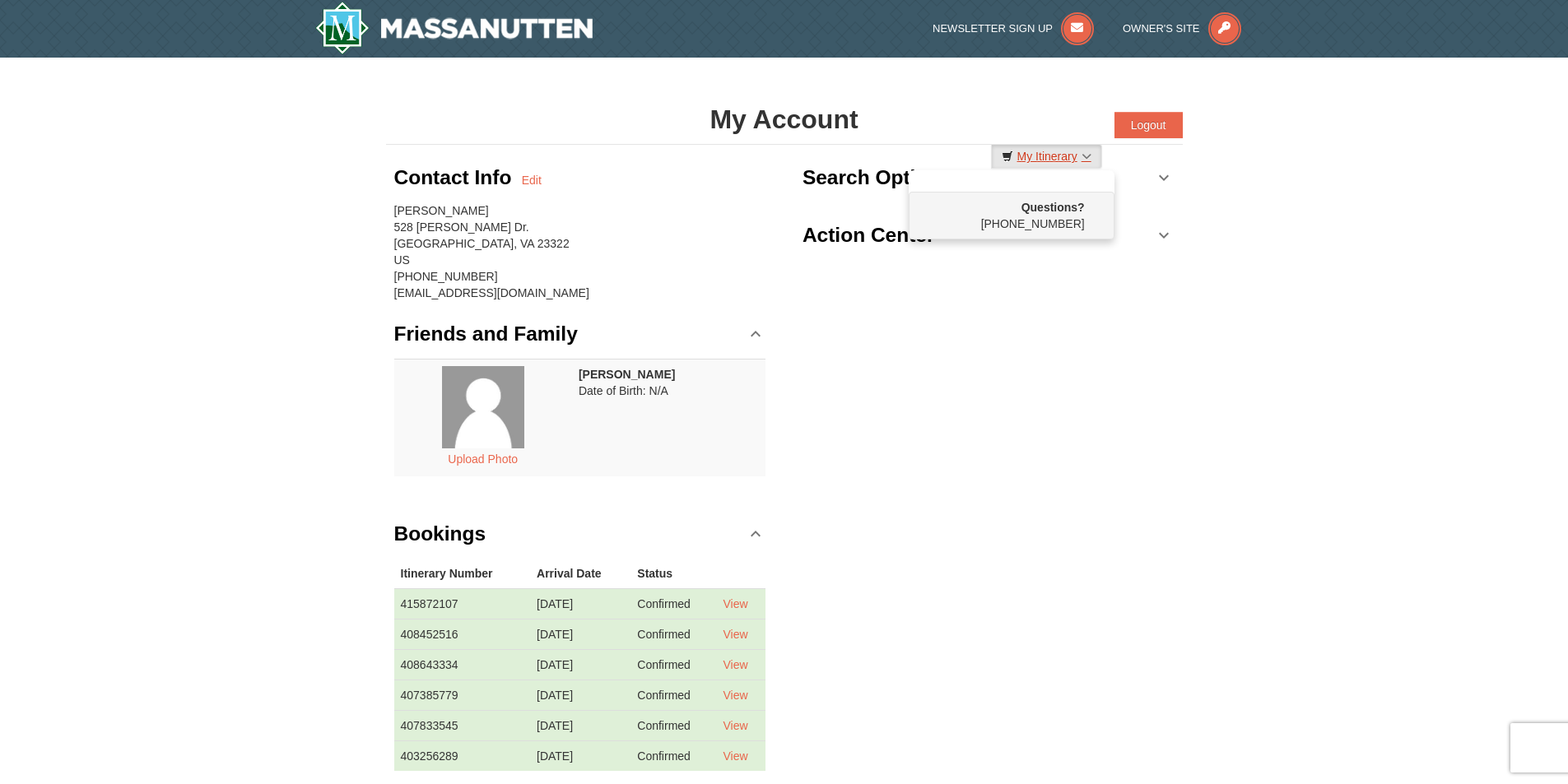
click at [1009, 156] on icon at bounding box center [1008, 157] width 12 height 12
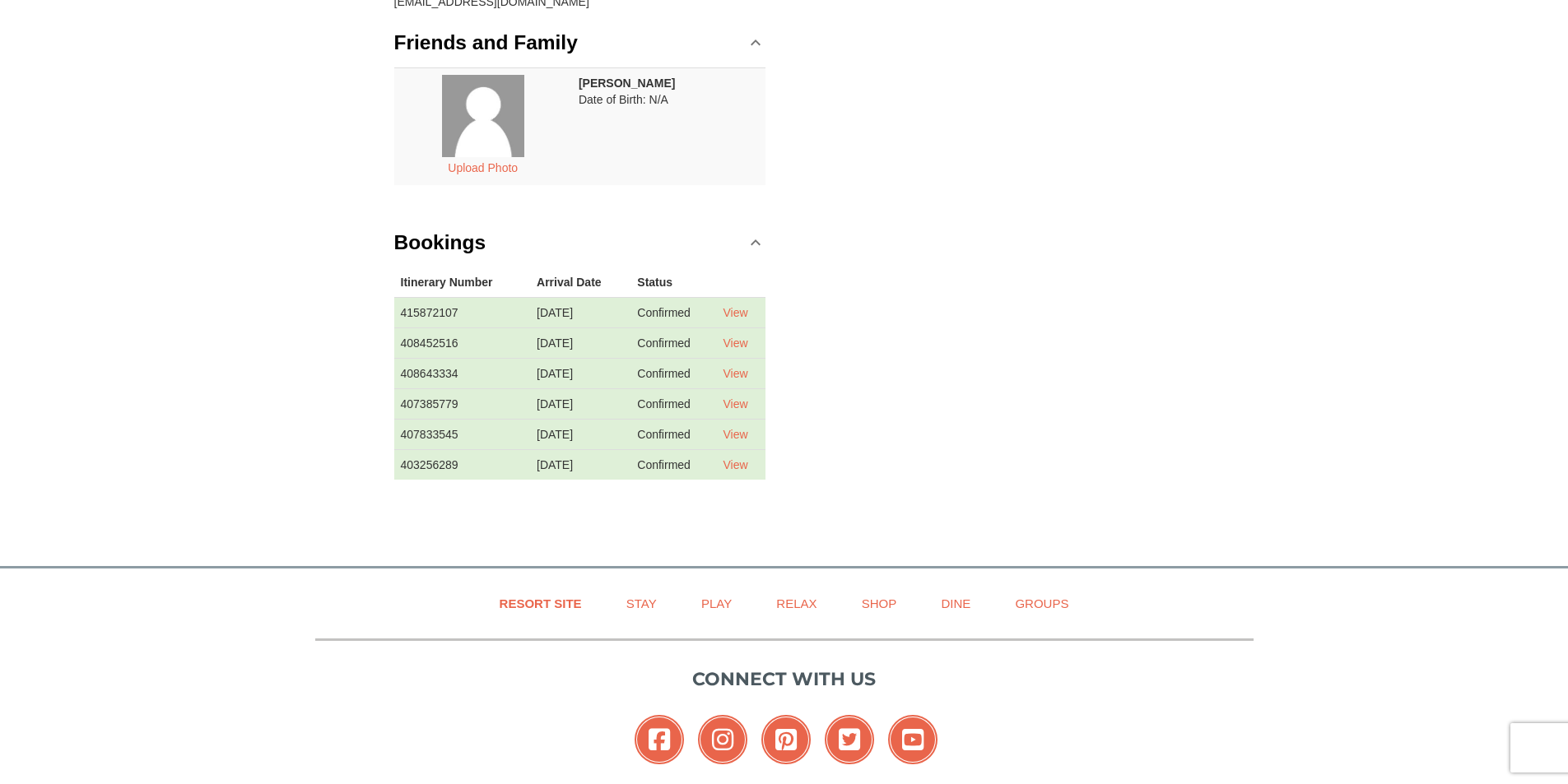
scroll to position [329, 0]
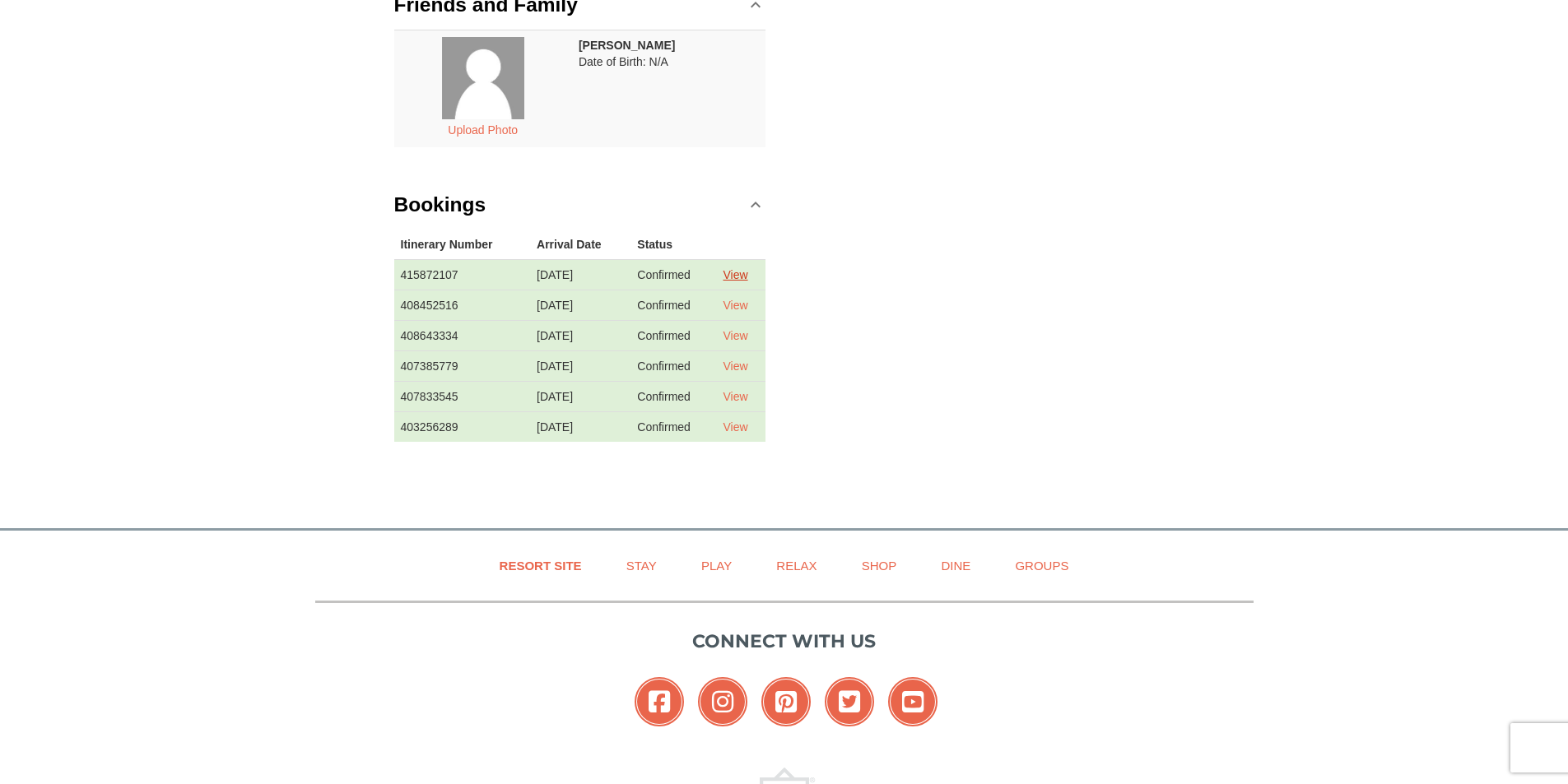
click at [746, 272] on link "View" at bounding box center [735, 275] width 24 height 13
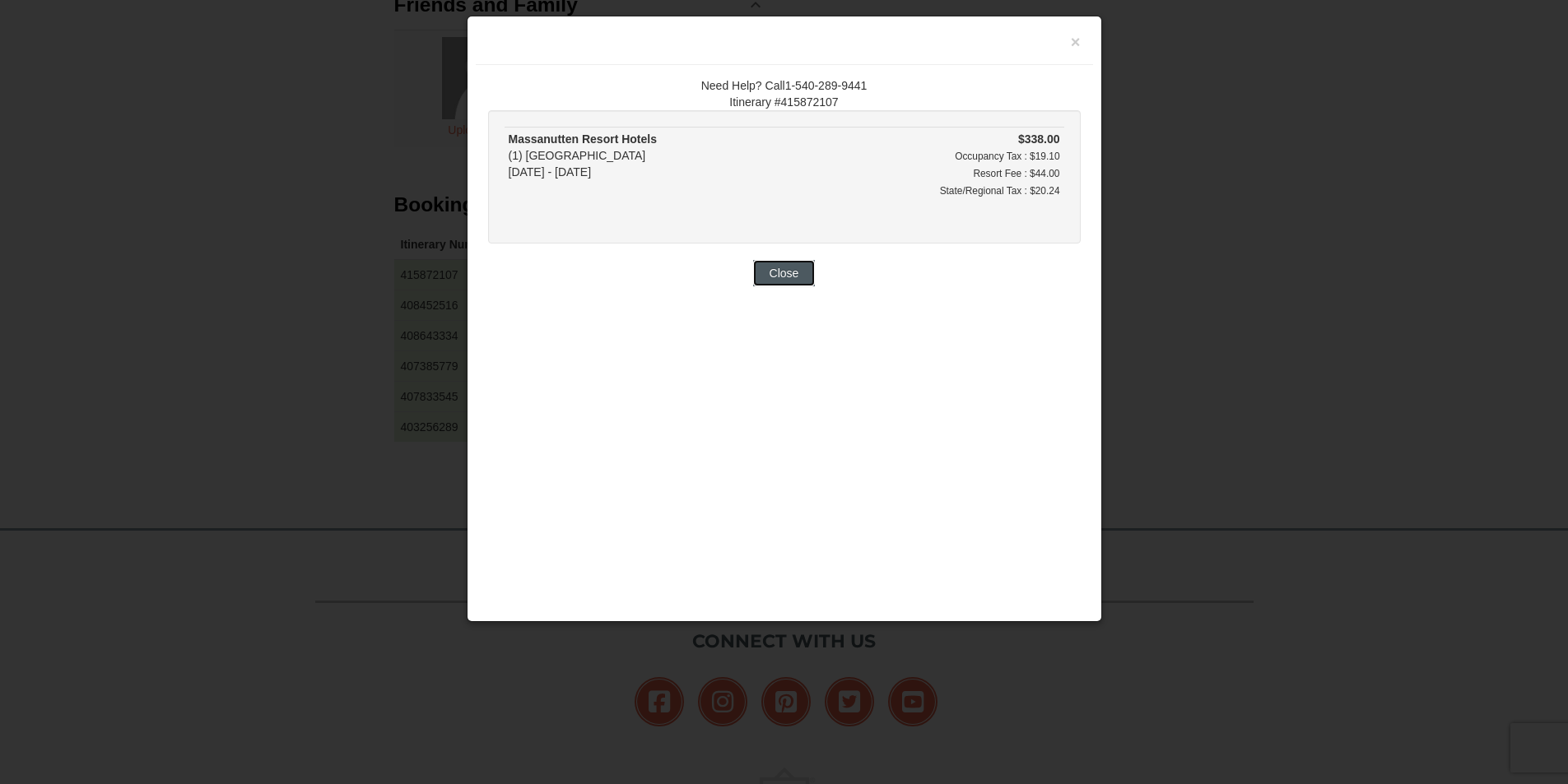
click at [778, 282] on button "Close" at bounding box center [784, 273] width 62 height 26
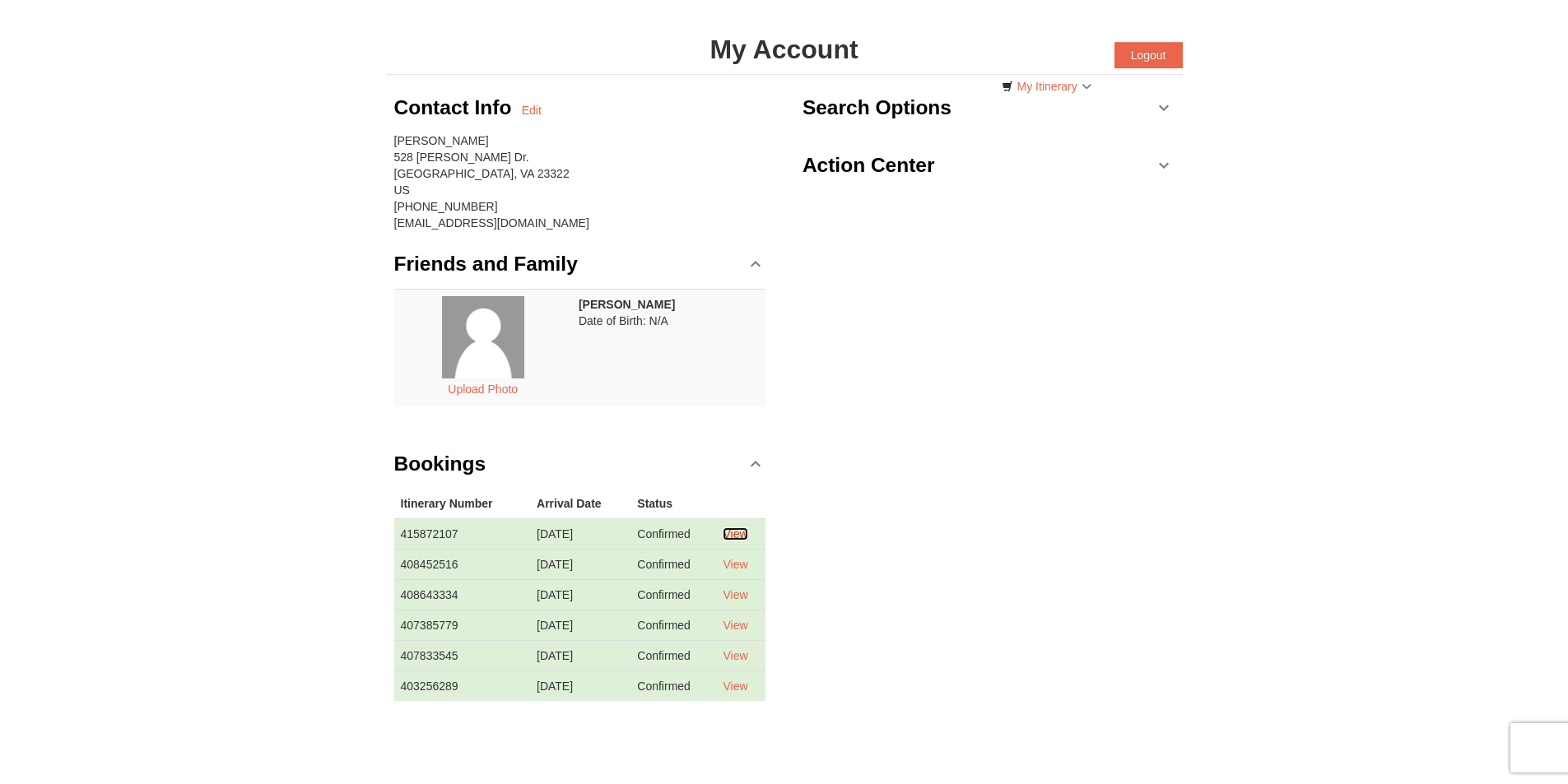
scroll to position [0, 0]
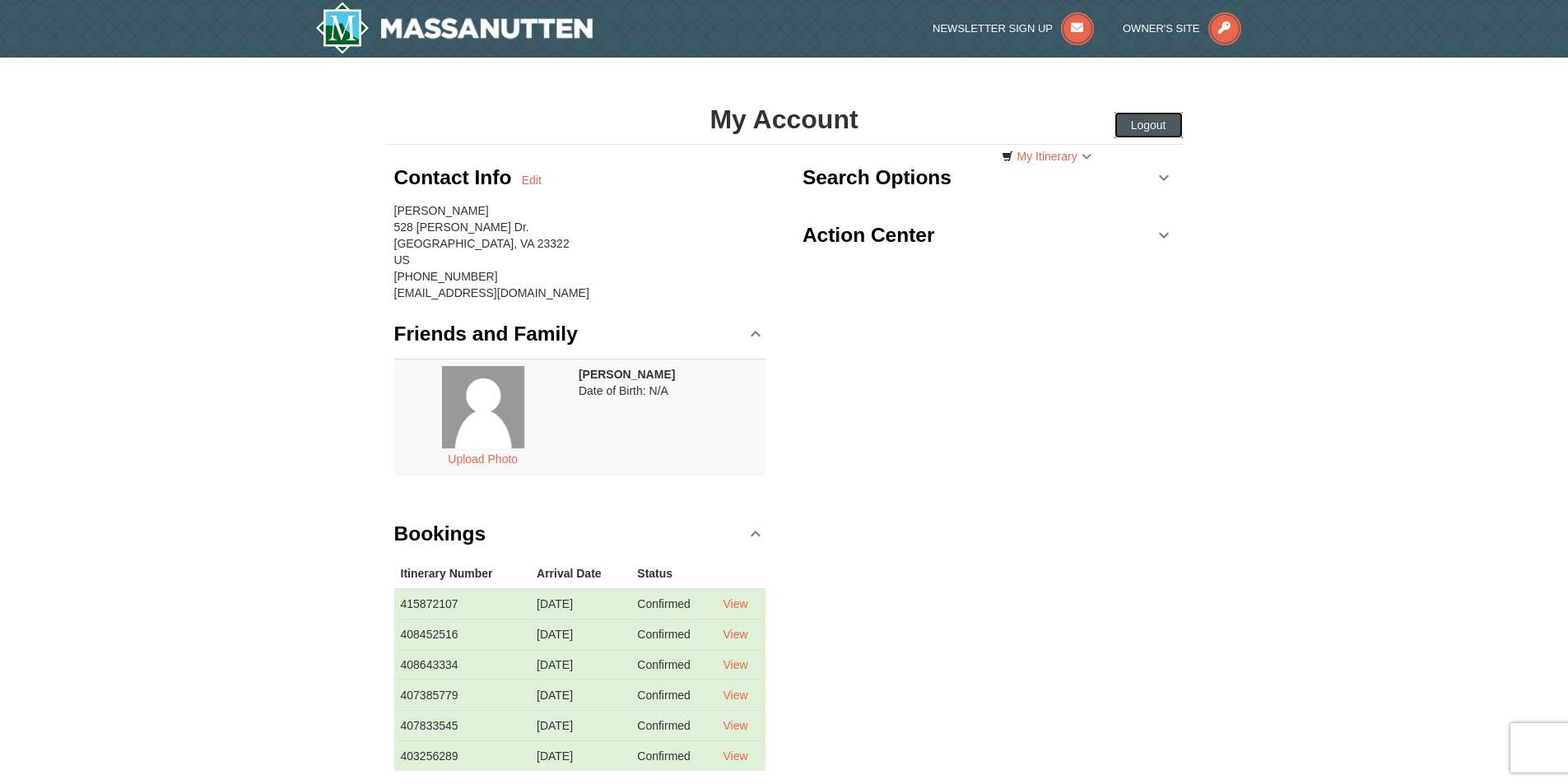
click at [1165, 120] on button "Logout" at bounding box center [1148, 125] width 68 height 26
